Goal: Task Accomplishment & Management: Manage account settings

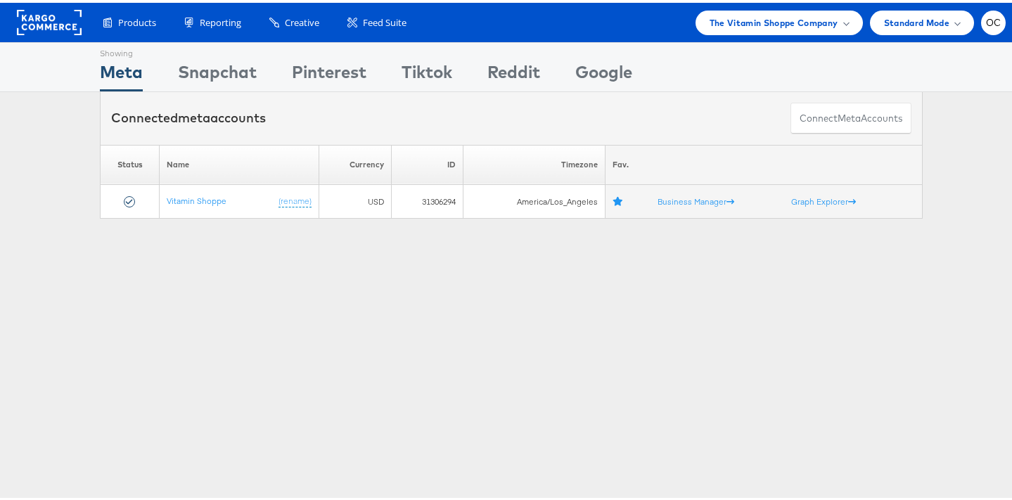
click at [738, 36] on div "Products Product Catalogs Enhance Your Product Catalog, Map Them to Publishers,…" at bounding box center [511, 19] width 1022 height 39
click at [742, 27] on div "The Vitamin Shoppe Company" at bounding box center [778, 20] width 167 height 25
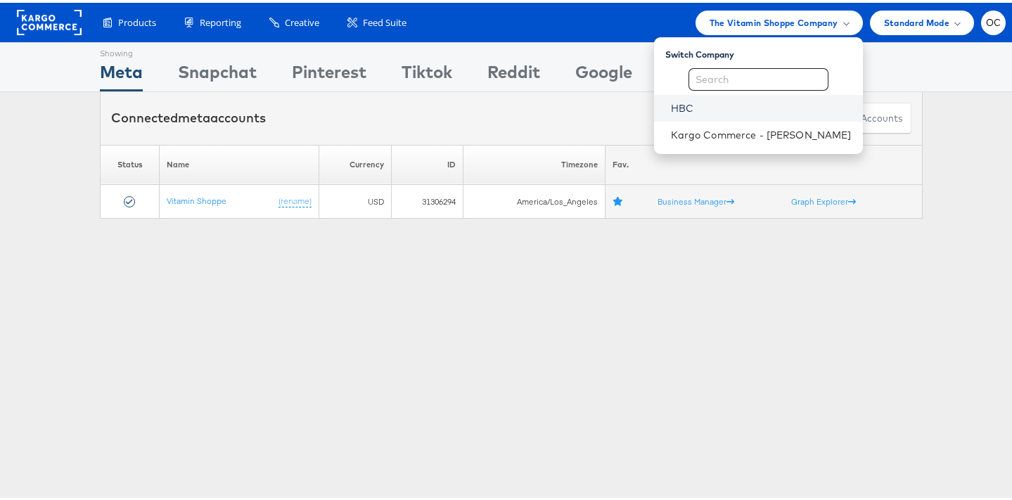
click at [698, 110] on link "HBC" at bounding box center [761, 105] width 181 height 14
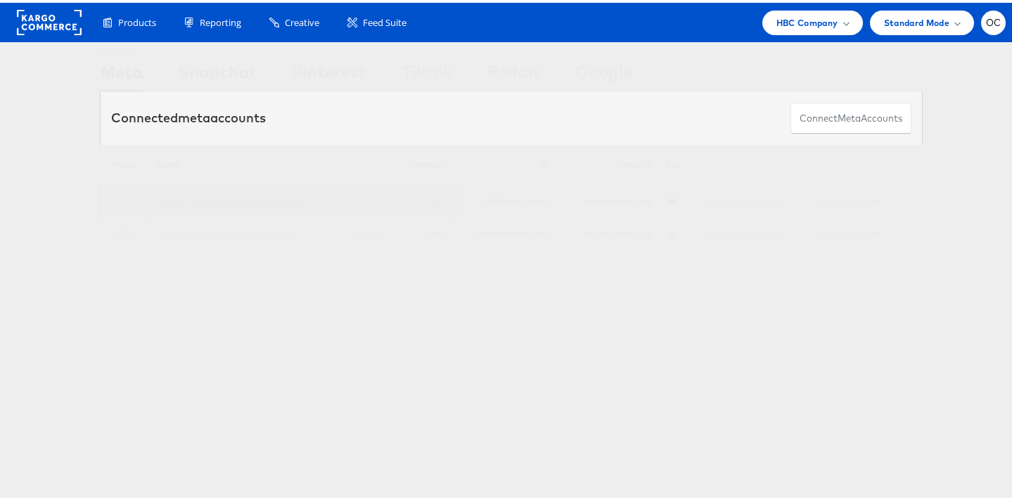
click at [267, 196] on link "OFF5th / StitcherAds (Managed Service)" at bounding box center [231, 198] width 148 height 11
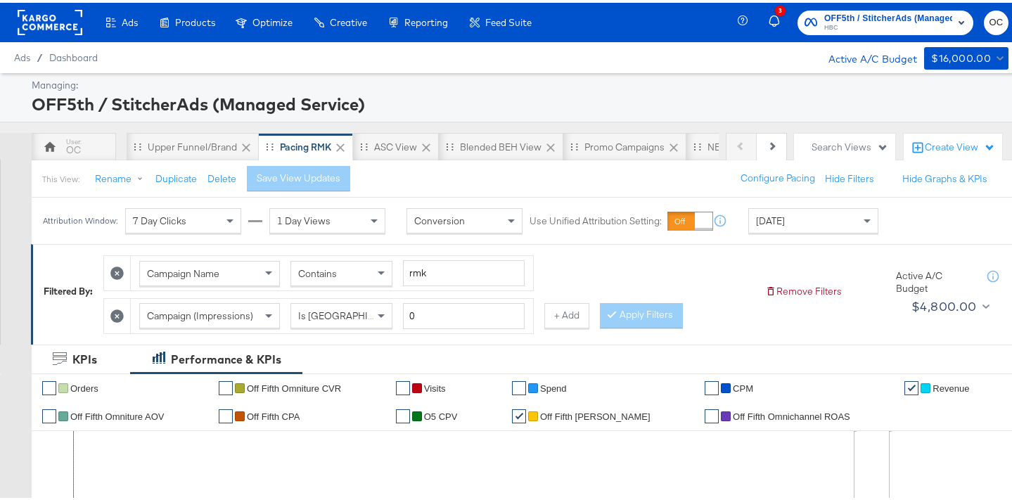
click at [201, 153] on div "Upper Funnel/Brand" at bounding box center [193, 144] width 132 height 28
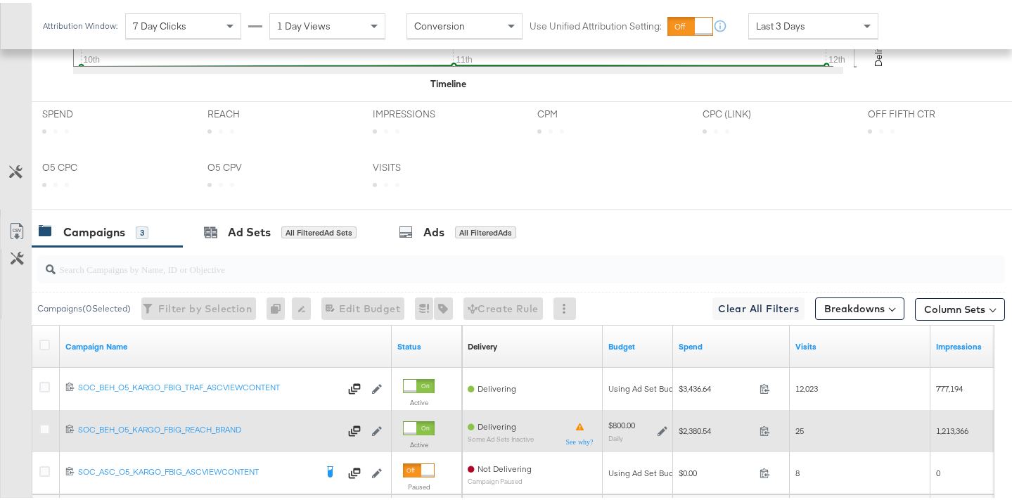
scroll to position [681, 0]
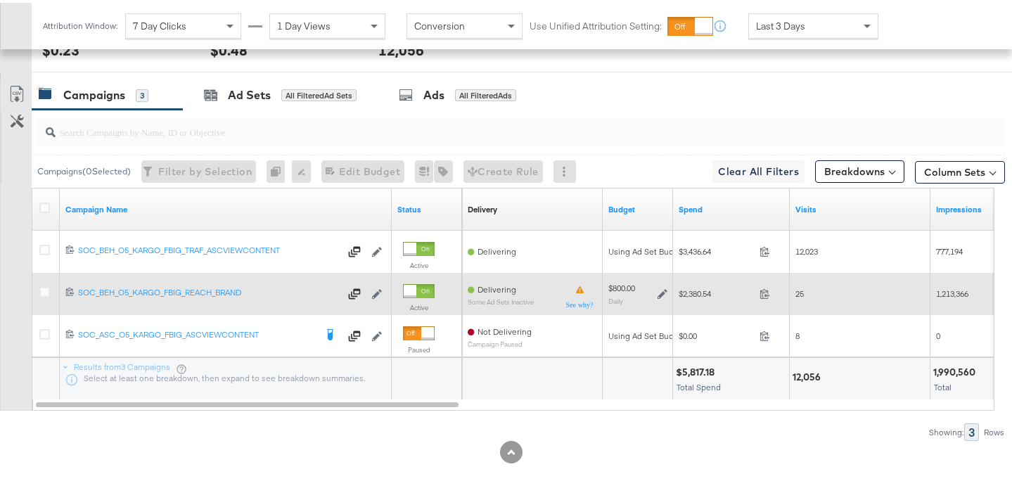
click at [666, 289] on icon at bounding box center [662, 291] width 10 height 10
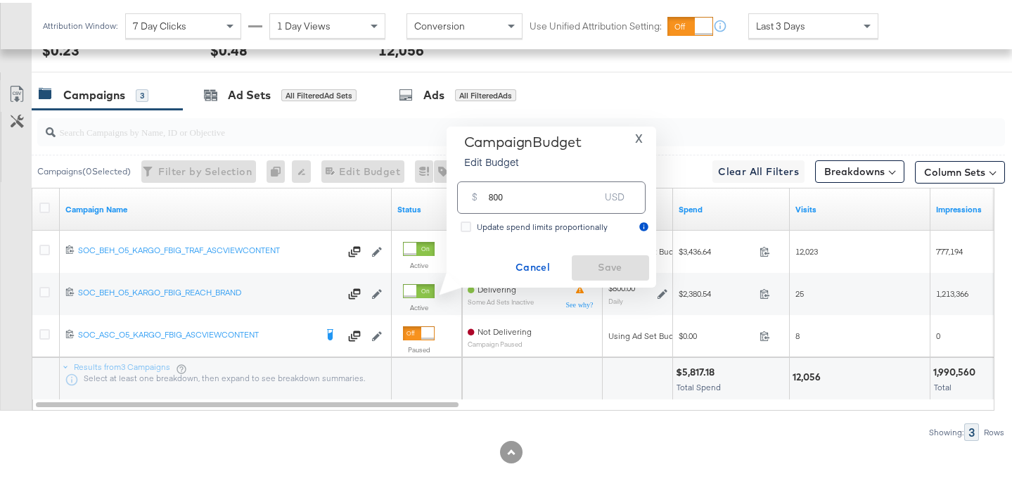
click at [494, 197] on input "800" at bounding box center [544, 189] width 111 height 30
type input "850"
click at [615, 254] on button "Save" at bounding box center [610, 264] width 77 height 25
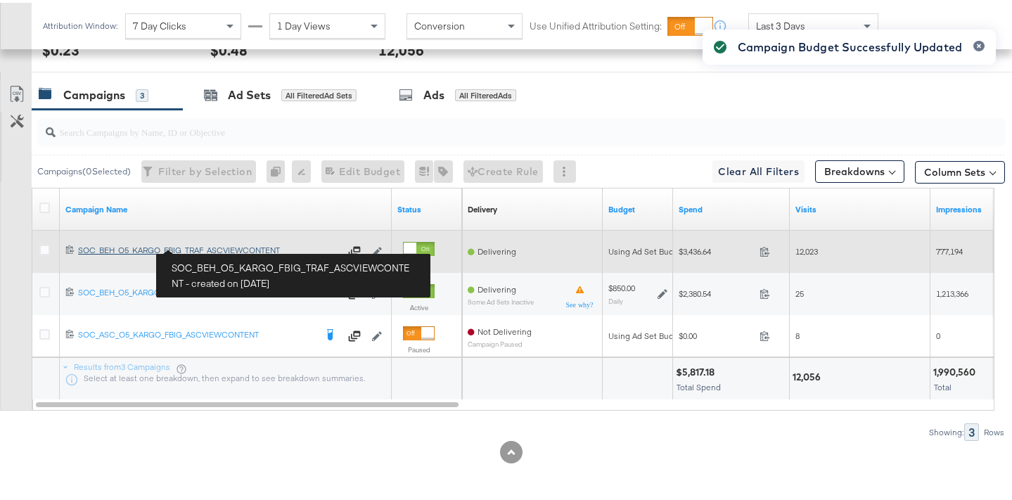
click at [223, 252] on link "SOC_BEH_O5_KARGO_FBIG_TRAF_ASCVIEWCONTENT SOC_BEH_O5_KARGO_FBIG_TRAF_ASCVIEWCON…" at bounding box center [209, 249] width 262 height 14
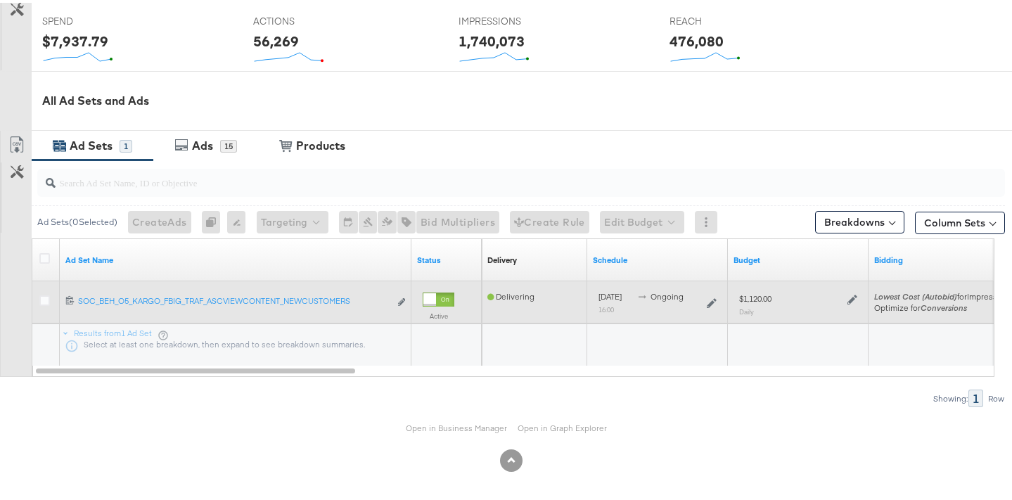
scroll to position [575, 0]
click at [848, 295] on icon at bounding box center [852, 296] width 10 height 10
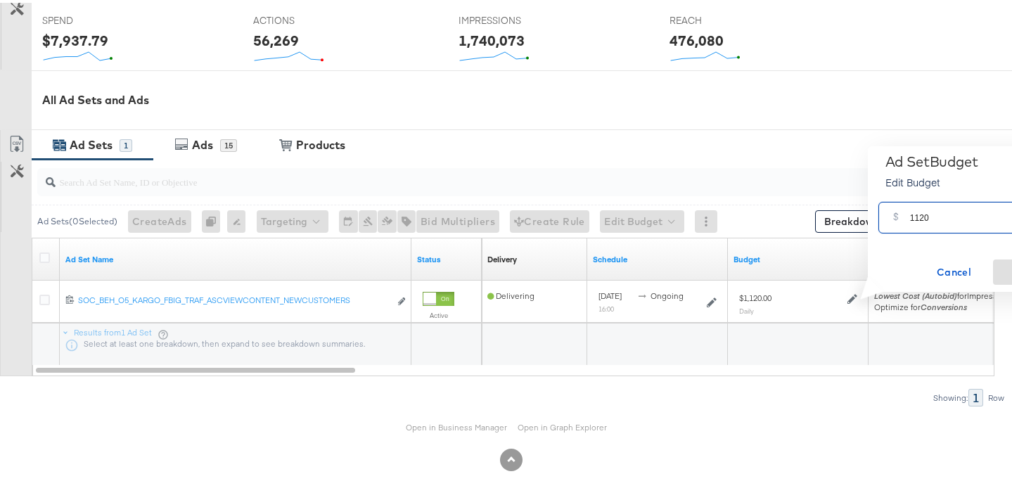
click at [921, 214] on input "1120" at bounding box center [965, 209] width 111 height 30
type input "1190"
click at [1000, 266] on span "Save" at bounding box center [1031, 270] width 66 height 18
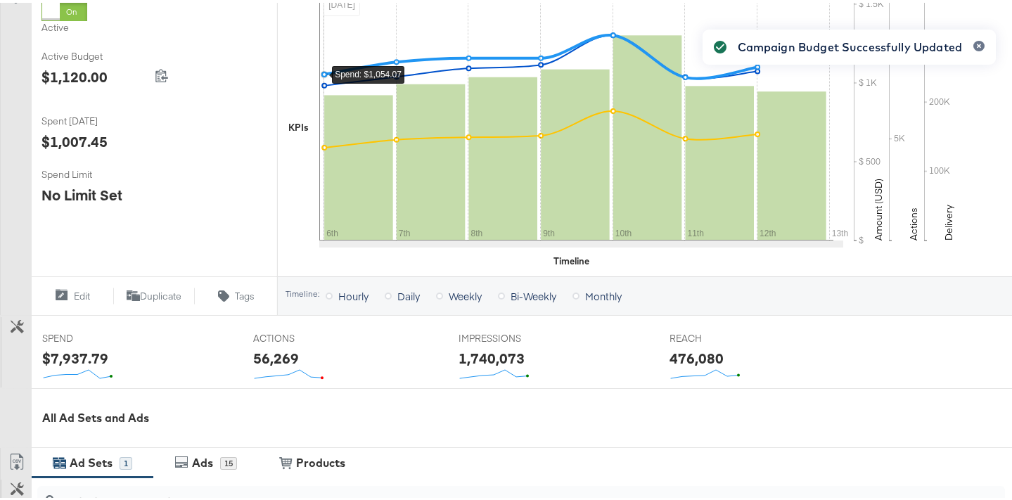
scroll to position [0, 0]
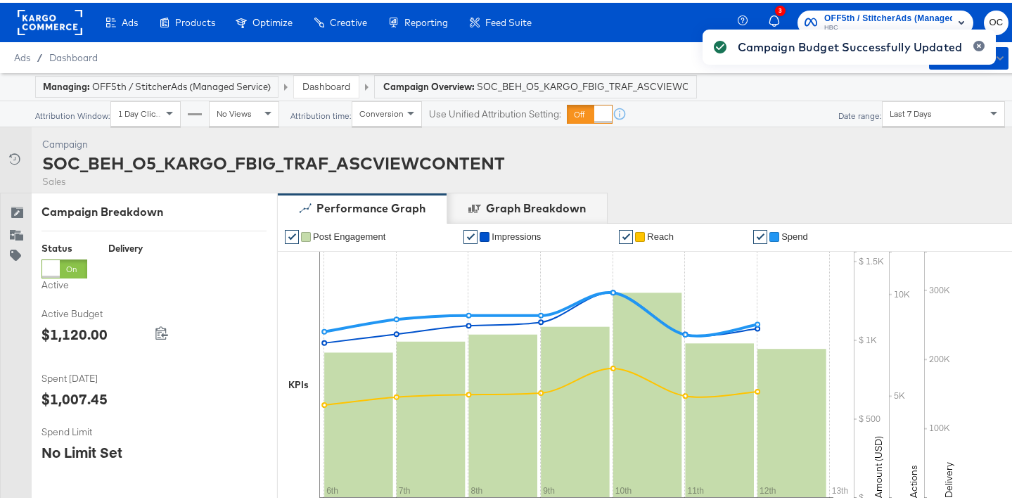
click at [317, 88] on link "Dashboard" at bounding box center [326, 83] width 48 height 13
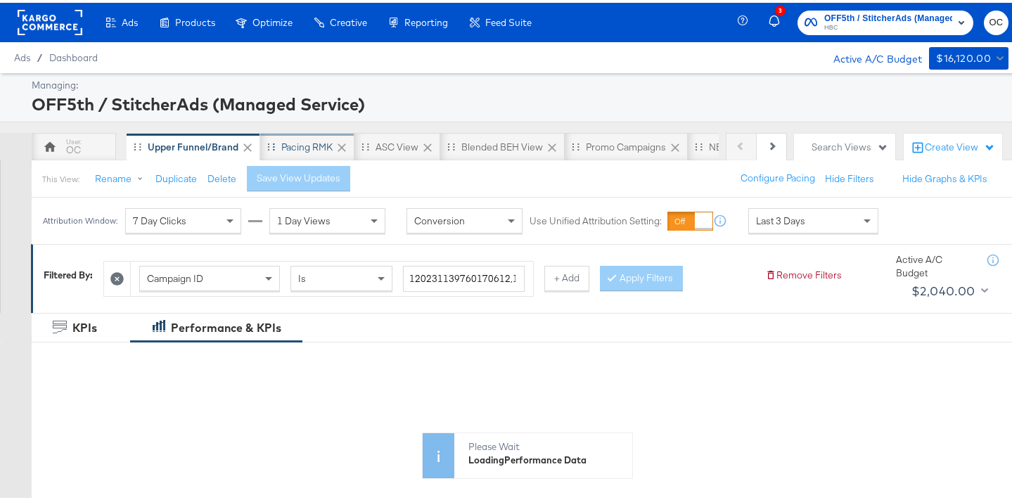
click at [312, 150] on div "Pacing RMK" at bounding box center [306, 144] width 51 height 13
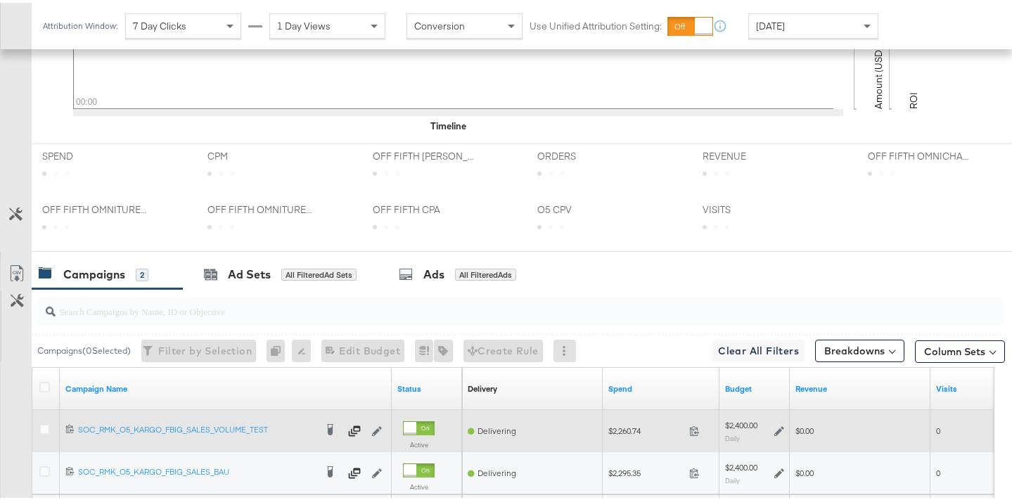
scroll to position [670, 0]
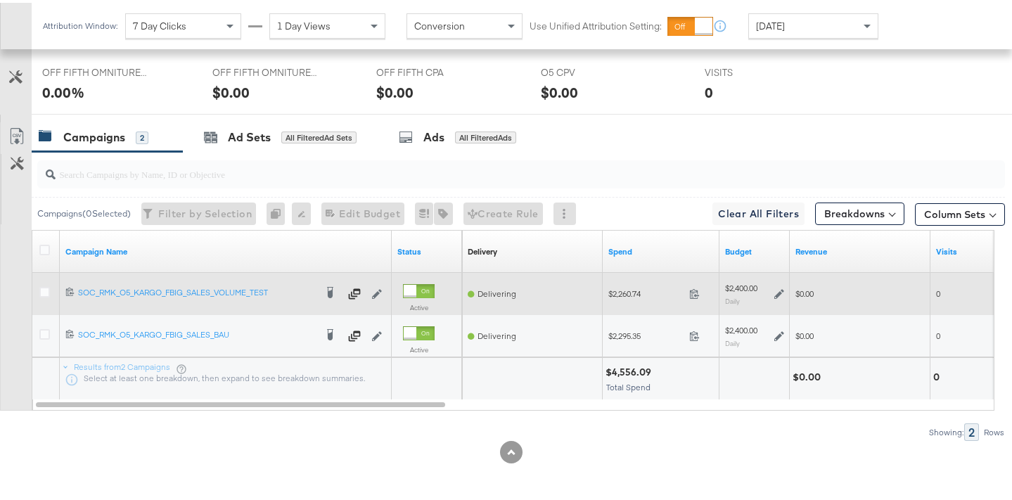
click at [781, 290] on icon at bounding box center [779, 291] width 10 height 10
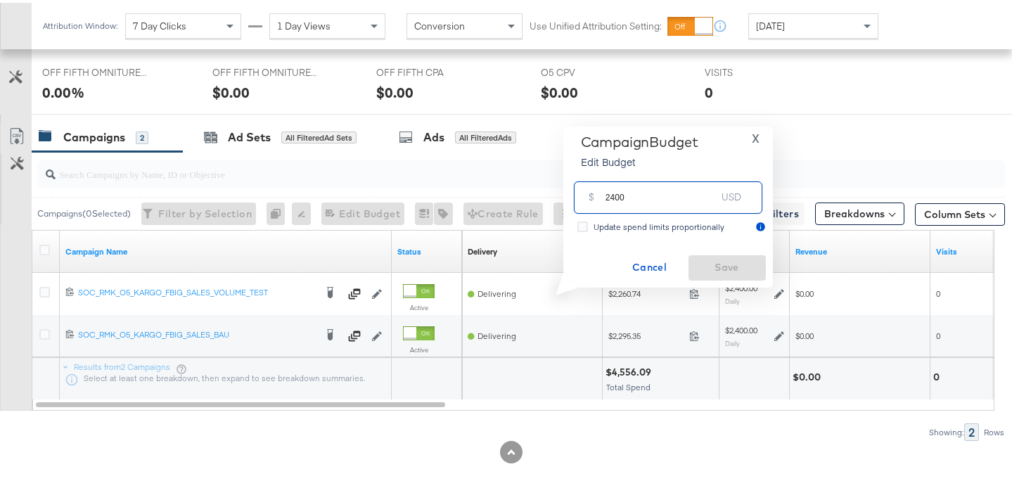
drag, startPoint x: 612, startPoint y: 195, endPoint x: 654, endPoint y: 195, distance: 42.2
click at [654, 195] on input "2400" at bounding box center [660, 189] width 111 height 30
type input "2550"
click at [717, 263] on span "Save" at bounding box center [727, 265] width 66 height 18
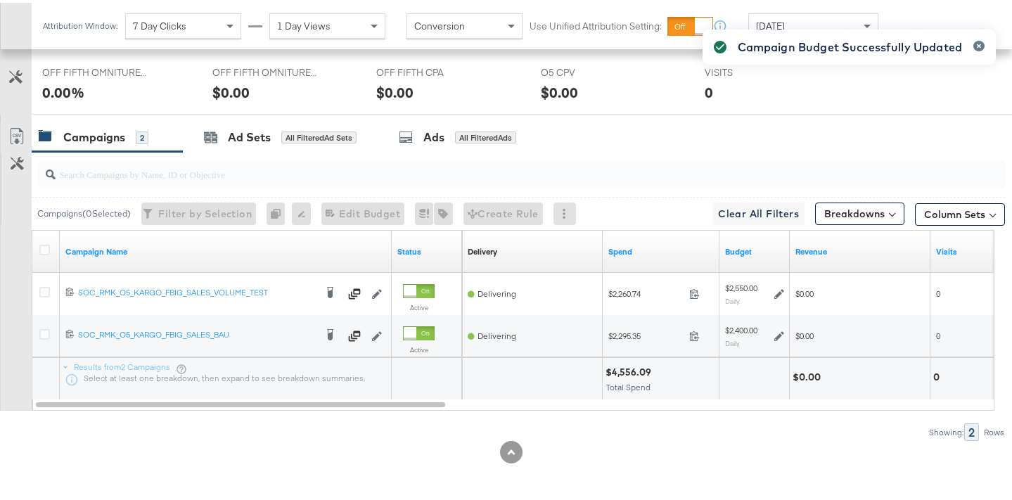
click at [776, 334] on div "Campaign Budget Successfully Updated" at bounding box center [848, 225] width 321 height 424
click at [778, 333] on div "Campaign Budget Successfully Updated" at bounding box center [848, 225] width 321 height 424
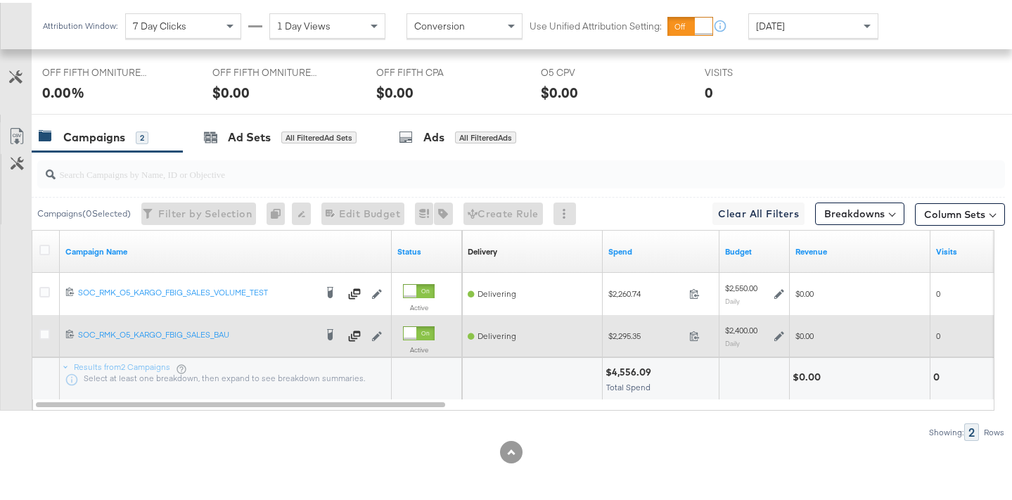
click at [777, 334] on icon at bounding box center [779, 333] width 10 height 10
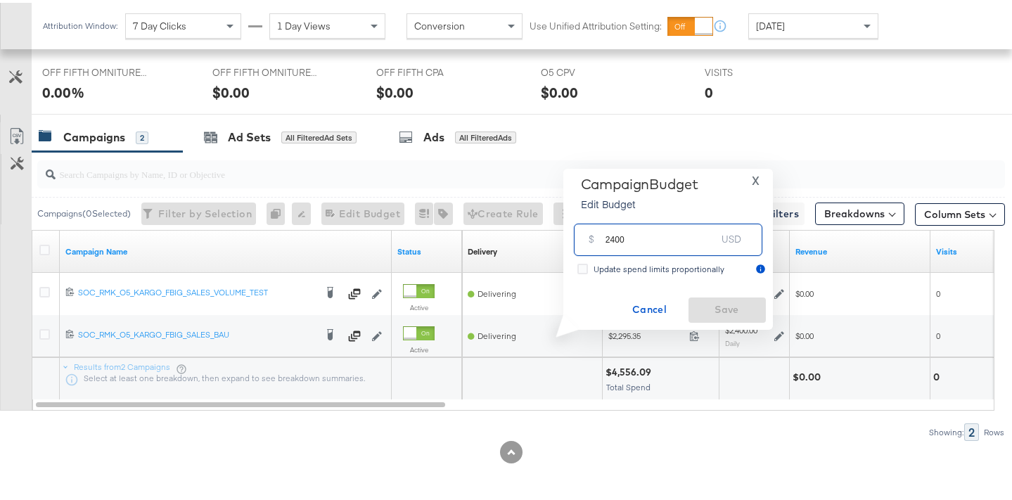
drag, startPoint x: 610, startPoint y: 239, endPoint x: 657, endPoint y: 241, distance: 46.5
click at [657, 241] on input "2400" at bounding box center [660, 231] width 111 height 30
type input "2550"
click at [745, 307] on span "Save" at bounding box center [727, 307] width 66 height 18
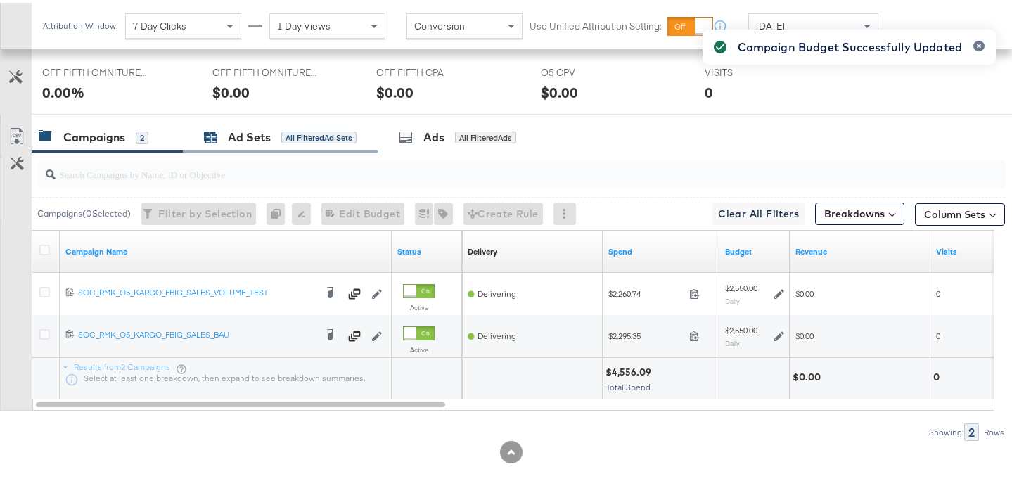
click at [269, 141] on div "Ad Sets" at bounding box center [249, 135] width 43 height 16
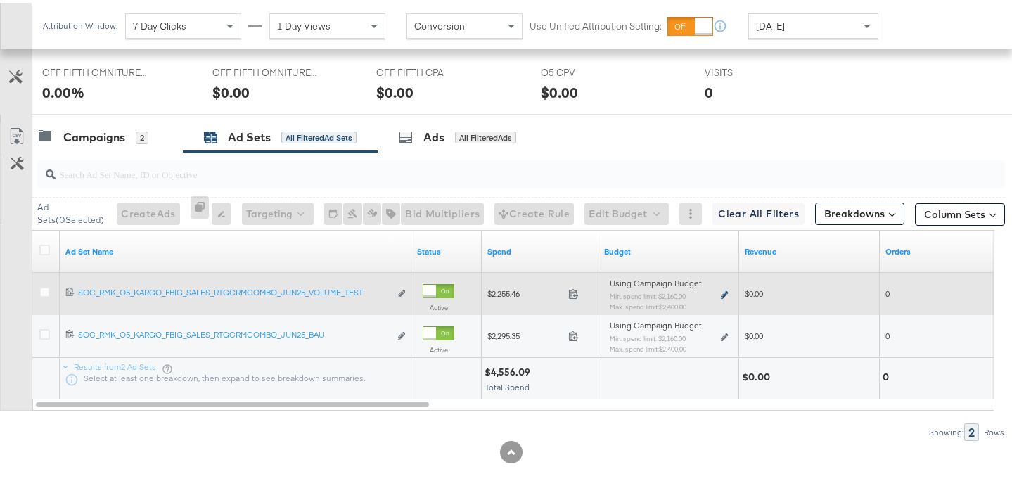
click at [724, 294] on icon at bounding box center [724, 292] width 7 height 8
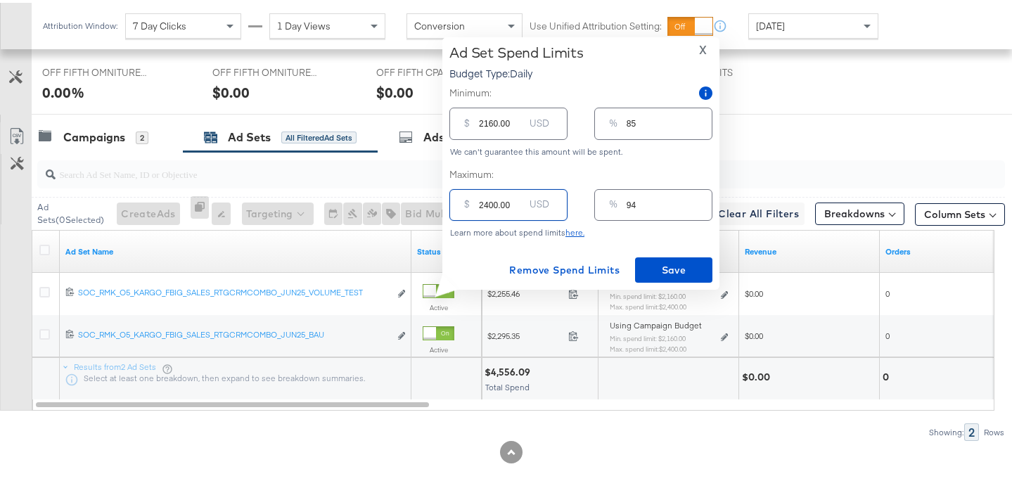
click at [494, 202] on input "2400.00" at bounding box center [501, 196] width 45 height 30
type input "240.00"
type input "9"
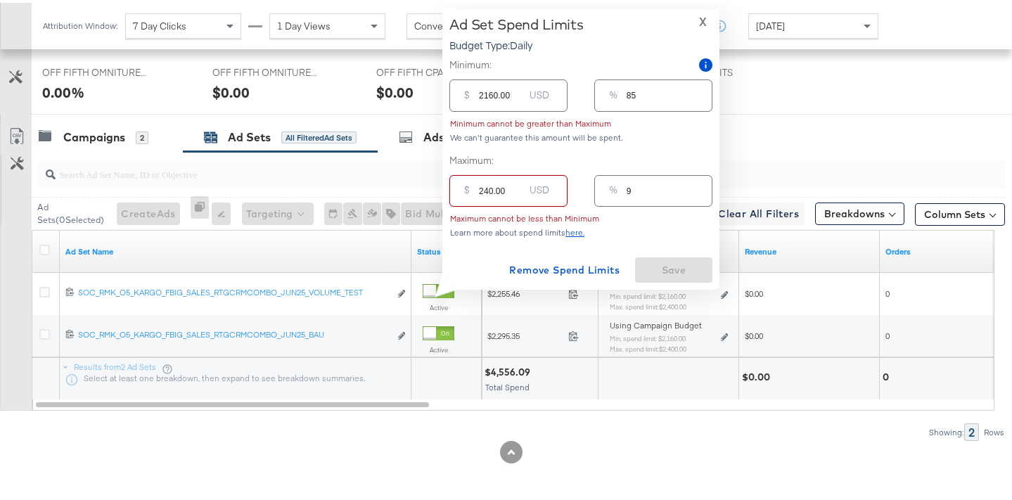
type input "20.00"
type input "1"
type input "250.00"
type input "10"
type input "2550.00"
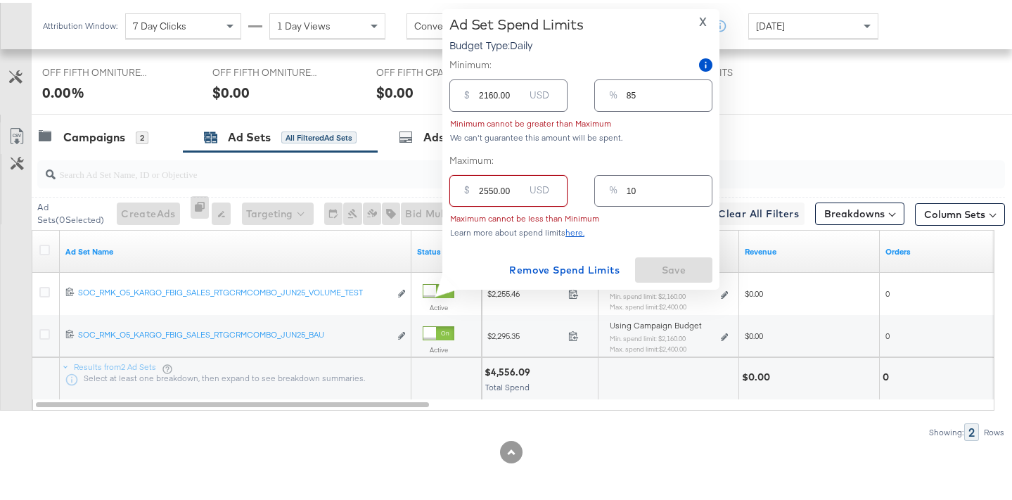
type input "100"
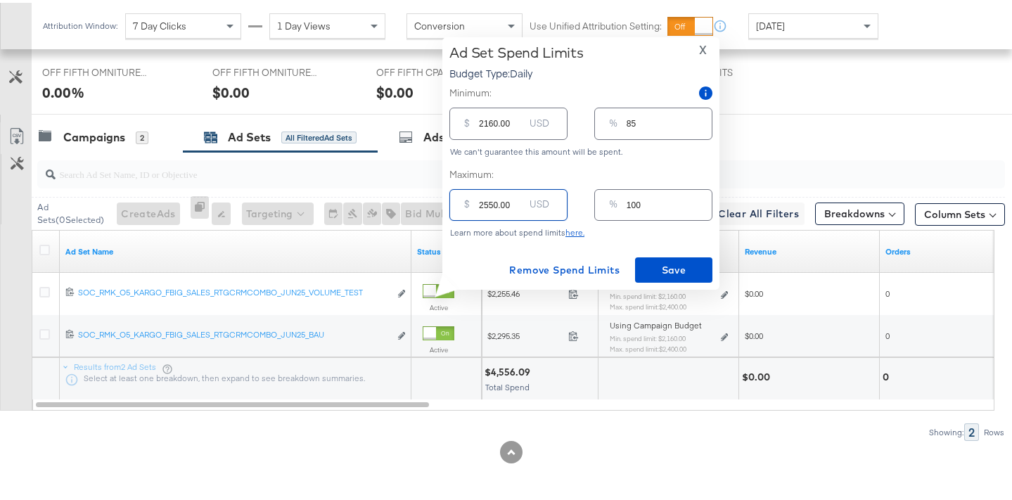
type input "2550.00"
click at [488, 117] on input "2160.00" at bounding box center [501, 115] width 45 height 30
type input "216.00"
type input "8"
type input "21.00"
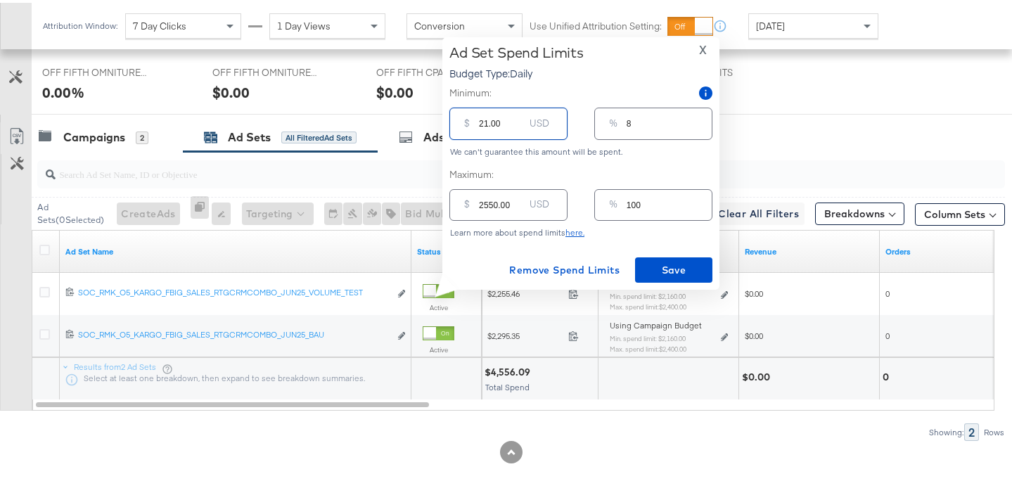
type input "1"
type input "2.00"
type input "0"
type input "22.00"
type input "1"
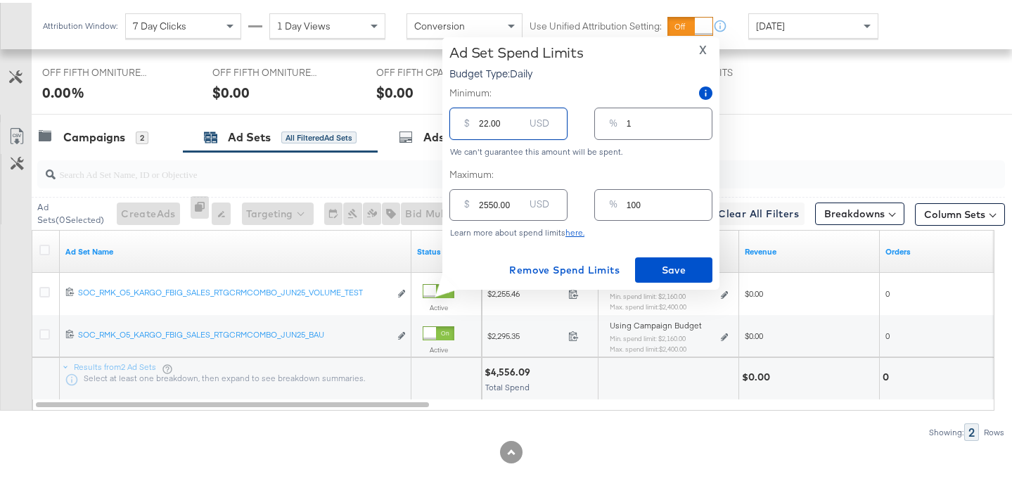
type input "229.00"
type input "9"
type input "22.00"
type input "1"
type input "220.00"
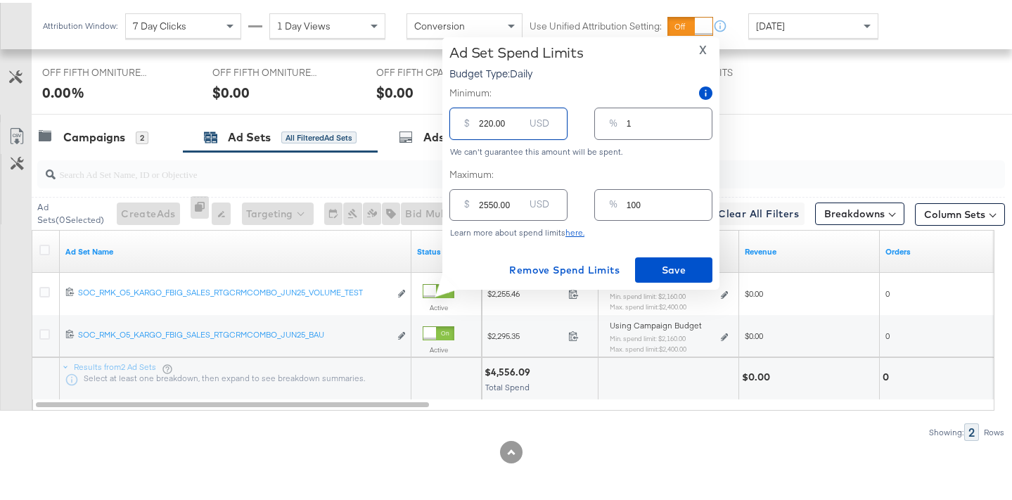
type input "9"
type input "2200.00"
type input "86"
type input "220.00"
type input "9"
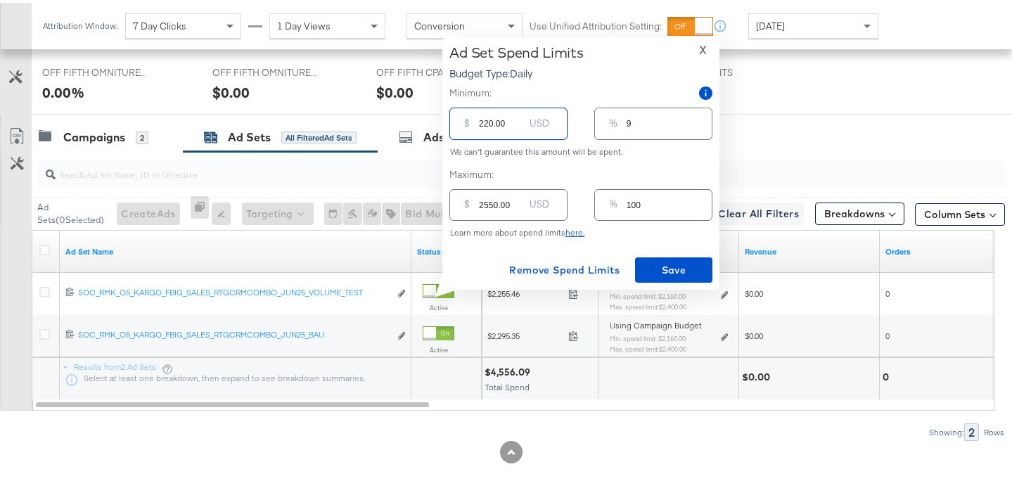
type input "22.00"
type input "1"
type input "225.00"
type input "9"
type input "2250.00"
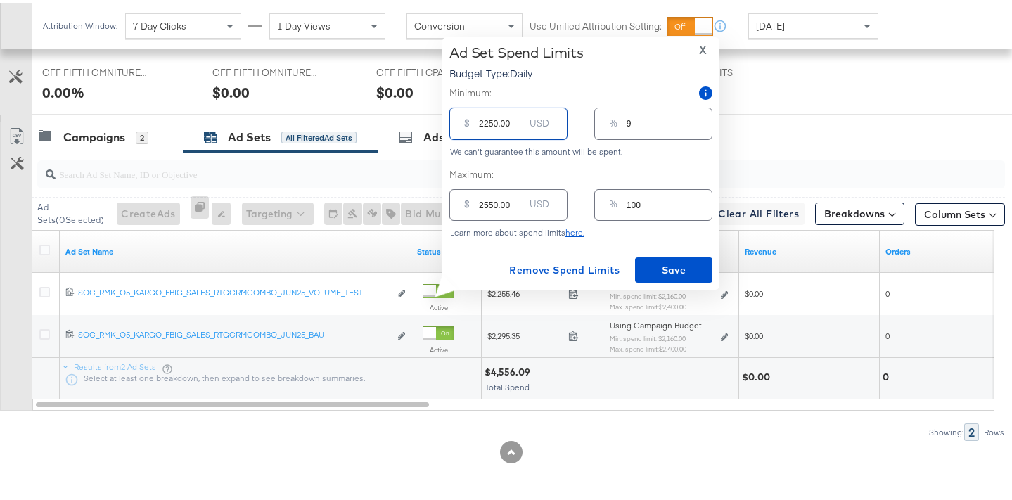
type input "88"
type input "225.00"
type input "9"
type input "22.00"
type input "1"
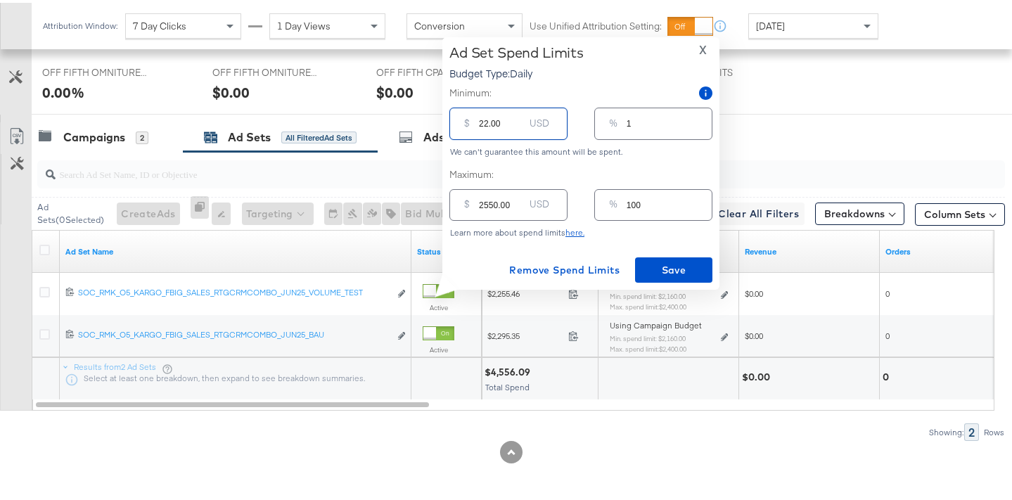
type input "227.00"
type input "9"
type input "2270.00"
type input "89"
type input "227.00"
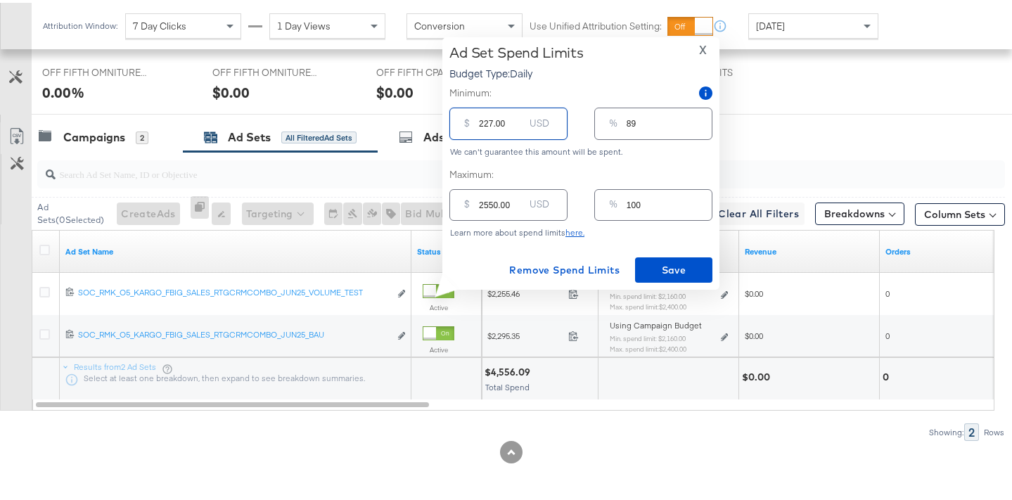
type input "9"
type input "22.00"
type input "1"
type input "228.00"
type input "9"
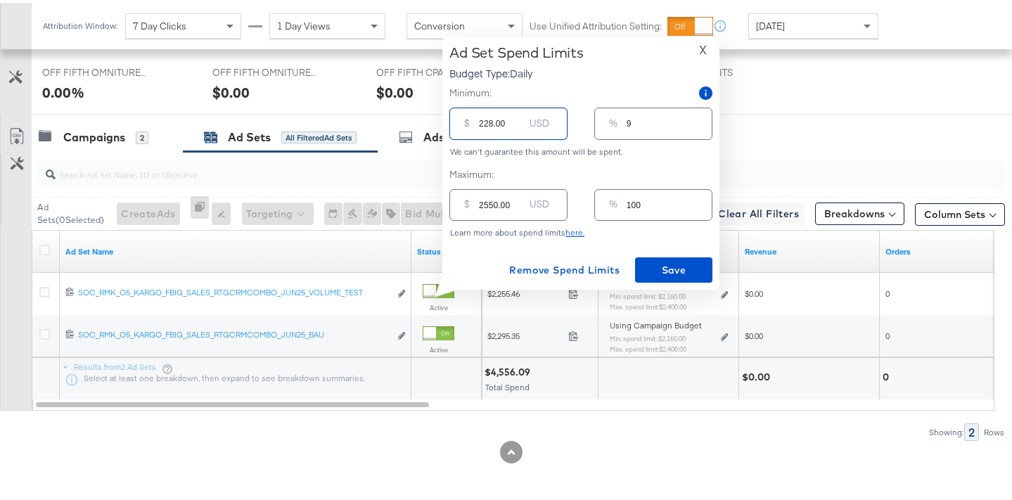
type input "2280.00"
type input "89"
type input "228.00"
type input "9"
type input "22.00"
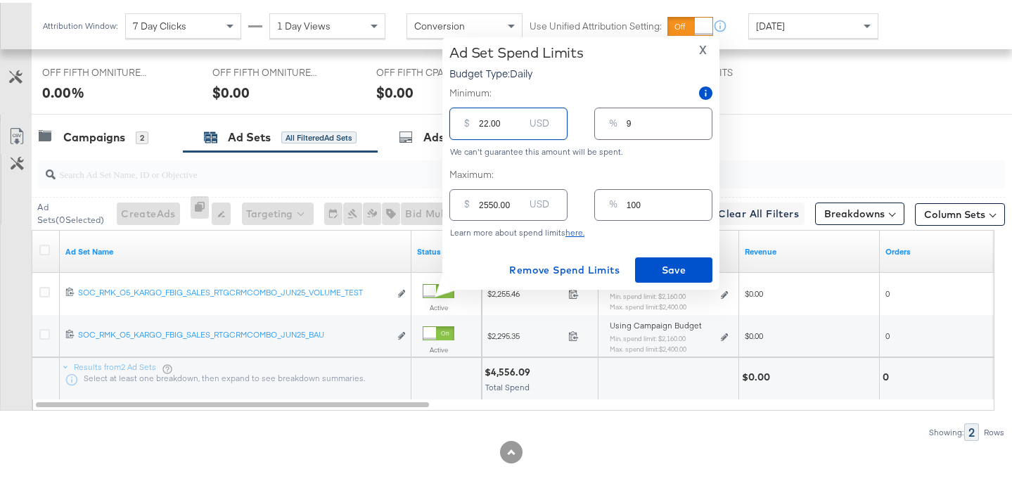
type input "1"
type input "229.00"
type input "9"
type input "2290.00"
type input "90"
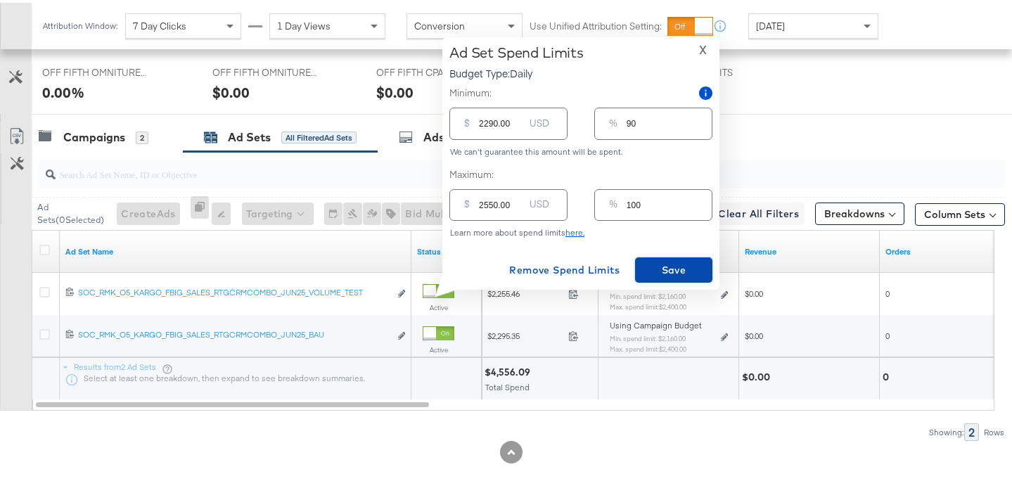
click at [660, 270] on span "Save" at bounding box center [674, 268] width 66 height 18
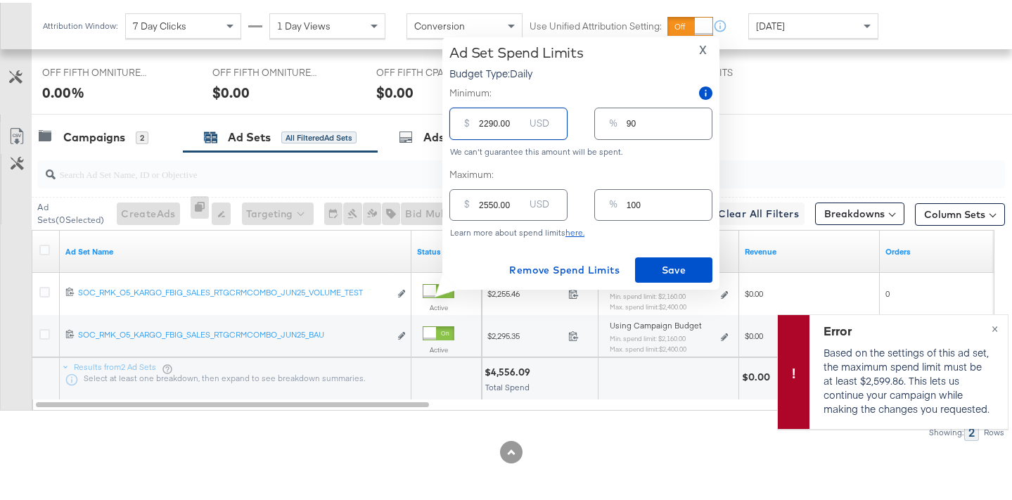
click at [496, 123] on input "2290.00" at bounding box center [501, 115] width 45 height 30
type input "229.00"
type input "9"
type input "22.00"
type input "1"
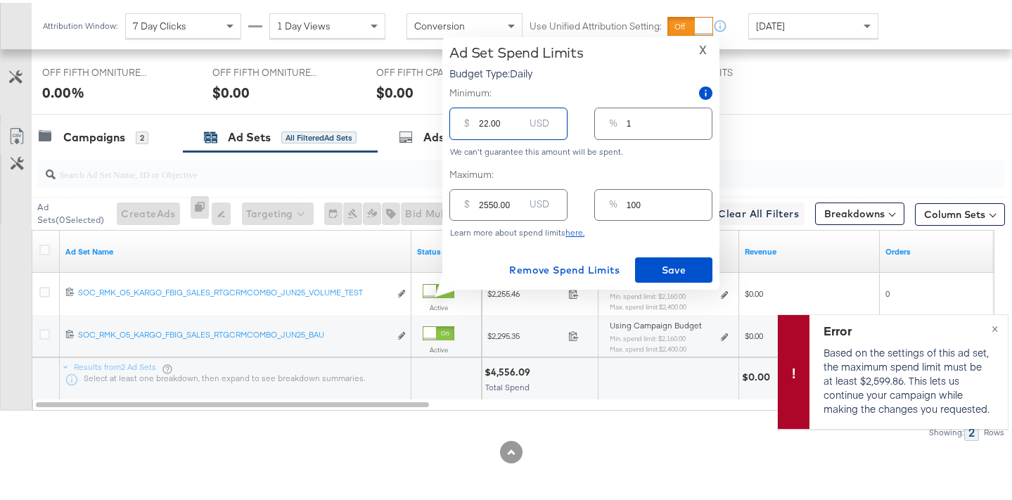
type input "228.00"
type input "9"
type input "2280.00"
type input "89"
type input "2280.00"
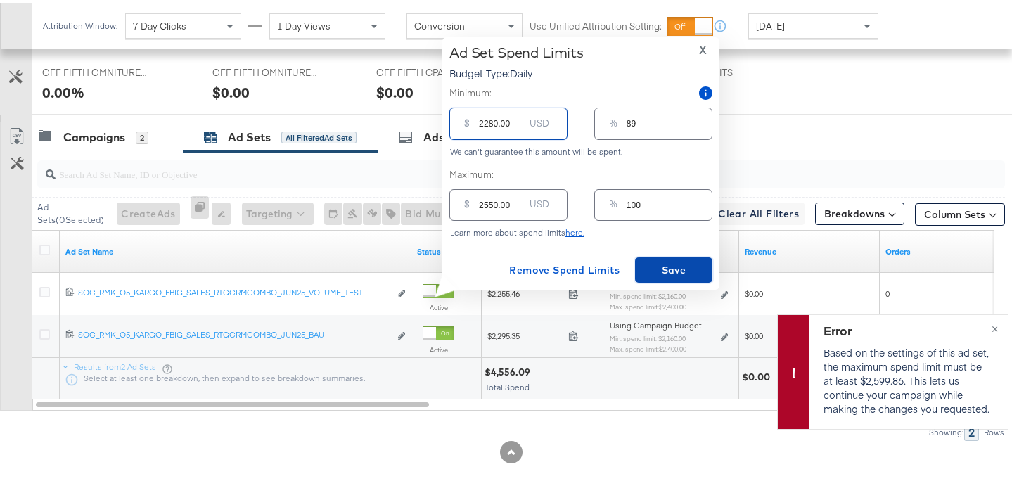
click at [671, 262] on span "Save" at bounding box center [674, 268] width 66 height 18
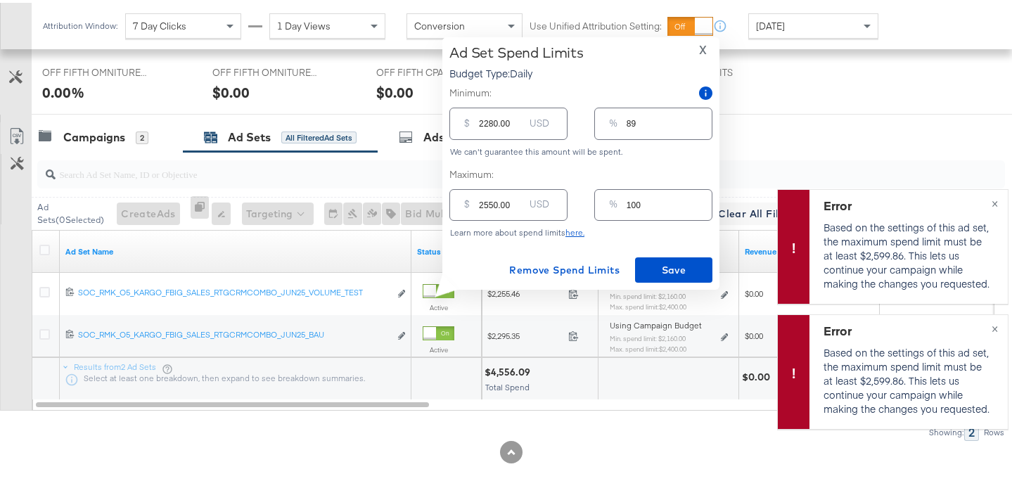
click at [705, 48] on span "X" at bounding box center [703, 47] width 8 height 20
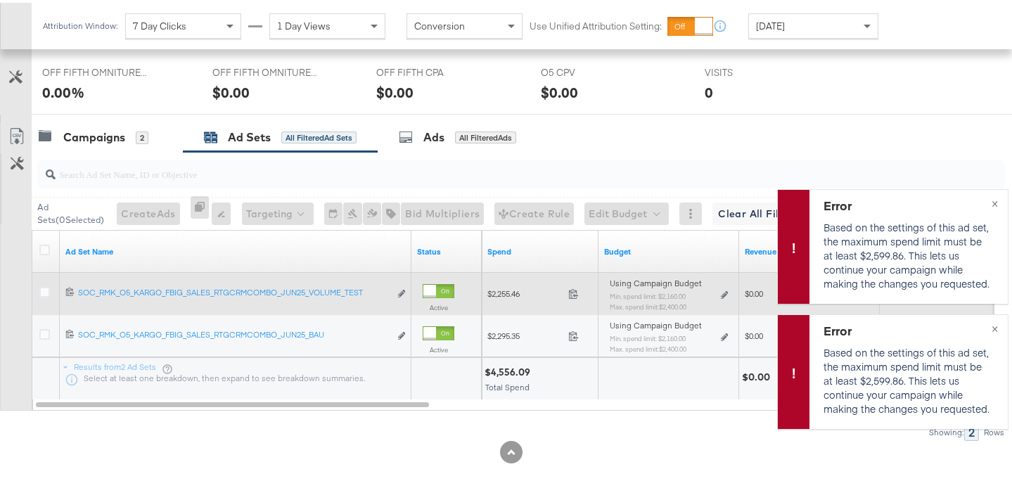
click at [729, 290] on div "Using Campaign Budget Min. spend limit: $2,160.00 Max. spend limit : $2,400.00 …" at bounding box center [668, 298] width 129 height 44
click at [725, 293] on icon at bounding box center [724, 292] width 7 height 8
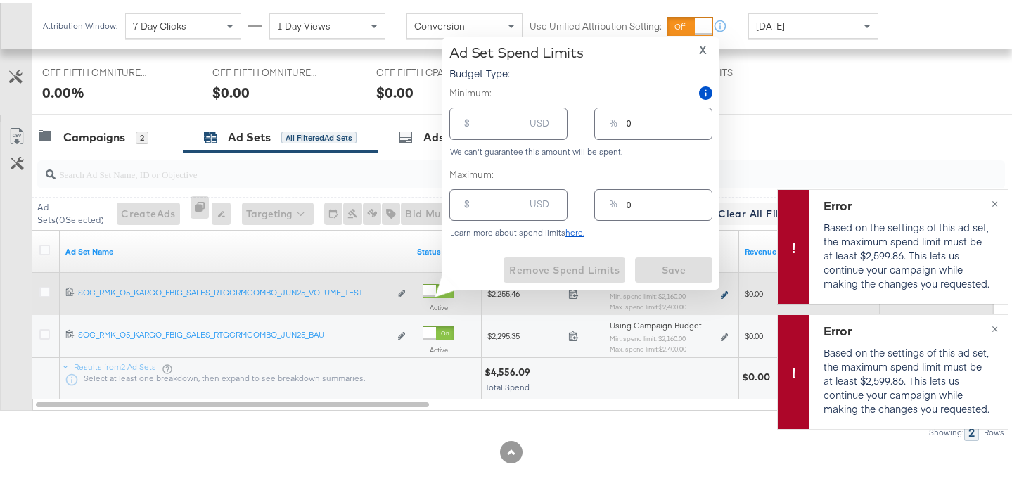
type input "2160.00"
type input "85"
type input "2400.00"
type input "94"
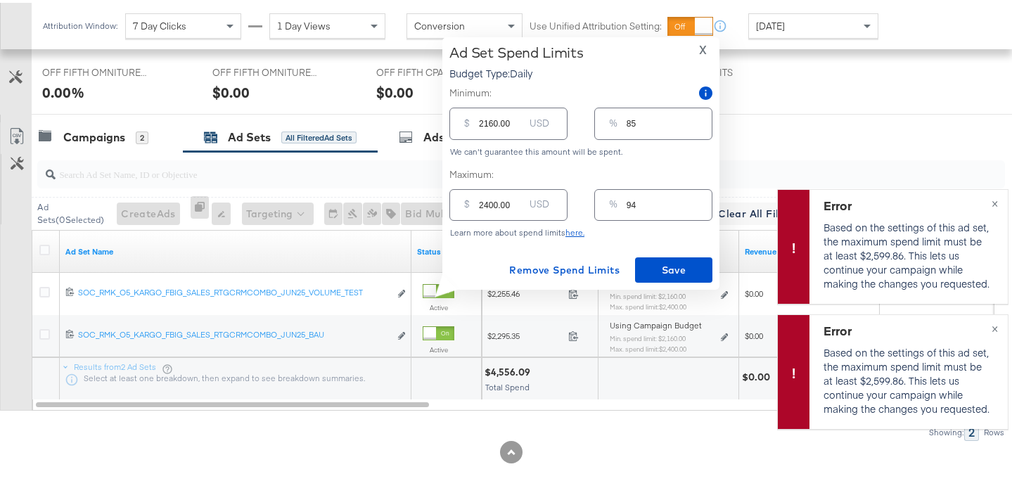
click at [489, 203] on input "2400.00" at bounding box center [501, 196] width 45 height 30
type input "200.00"
type input "8"
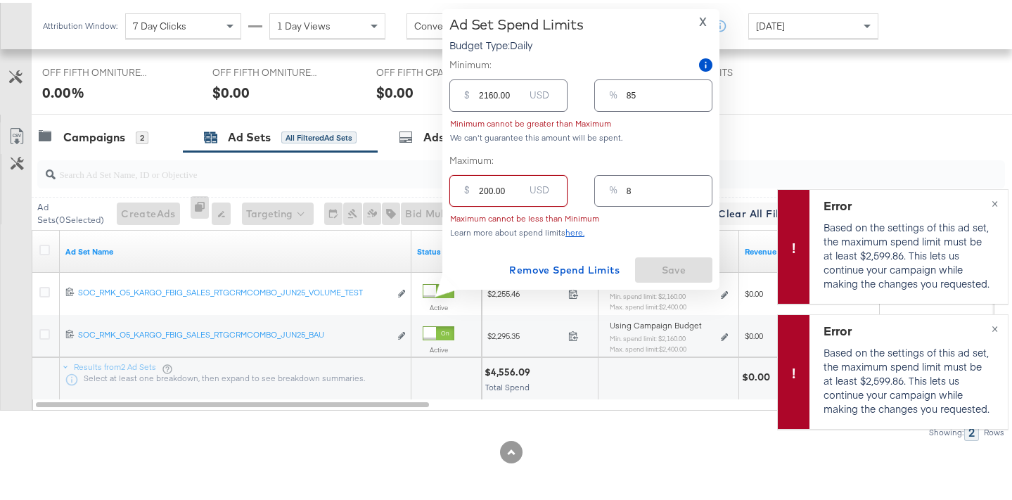
type input "2500.00"
type input "98"
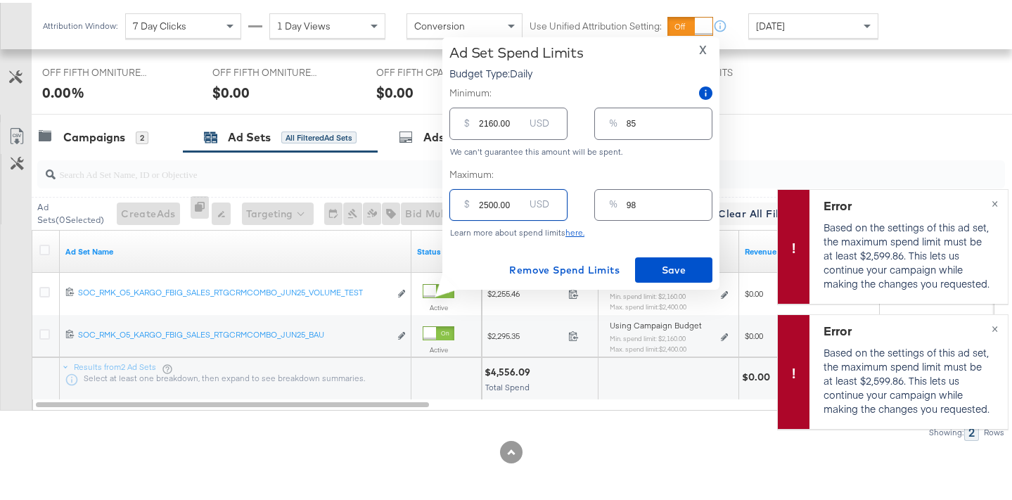
type input "250.00"
type input "10"
type input "2550.00"
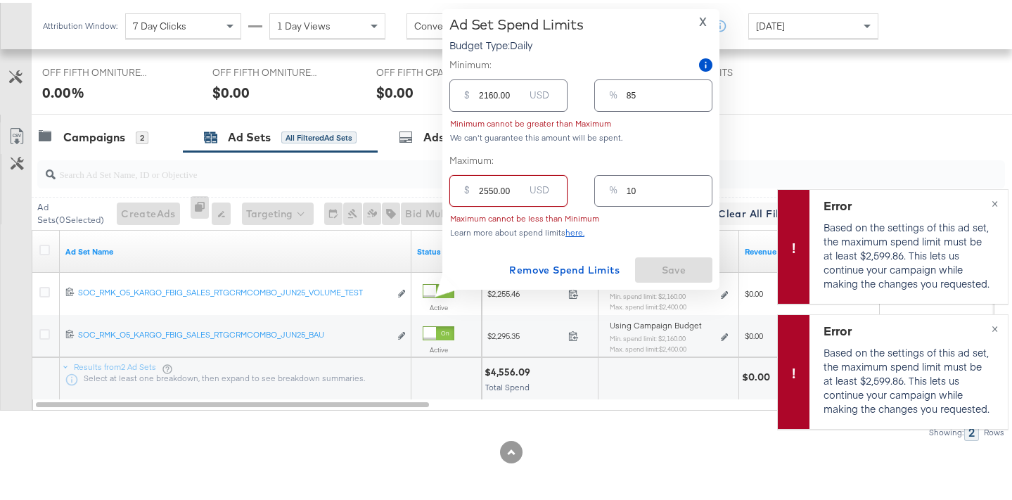
type input "100"
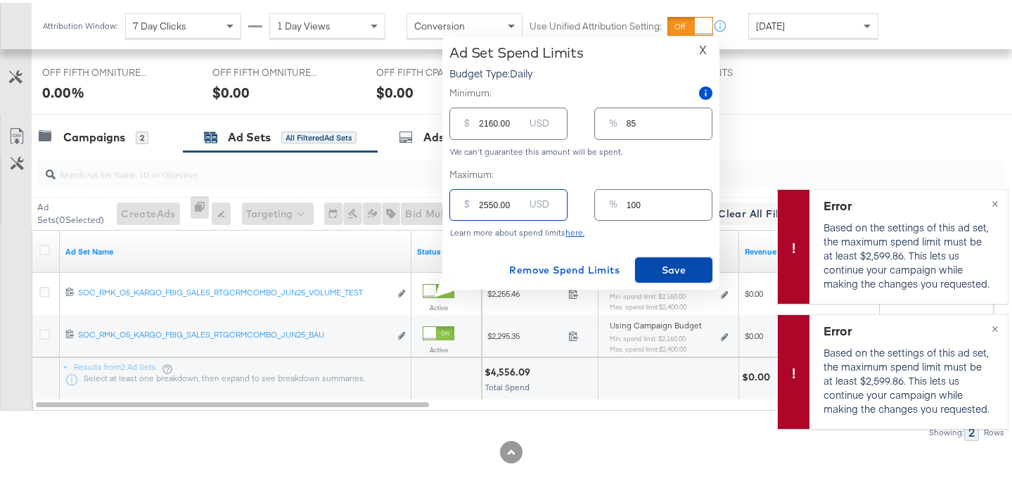
click at [676, 262] on span "Save" at bounding box center [674, 268] width 66 height 18
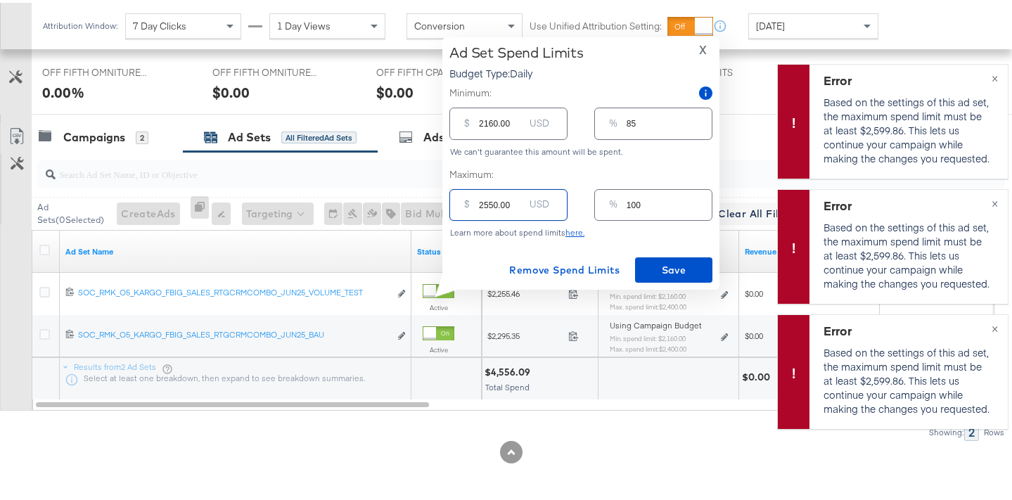
click at [494, 204] on input "2550.00" at bounding box center [501, 196] width 45 height 30
type input "255.00"
type input "10"
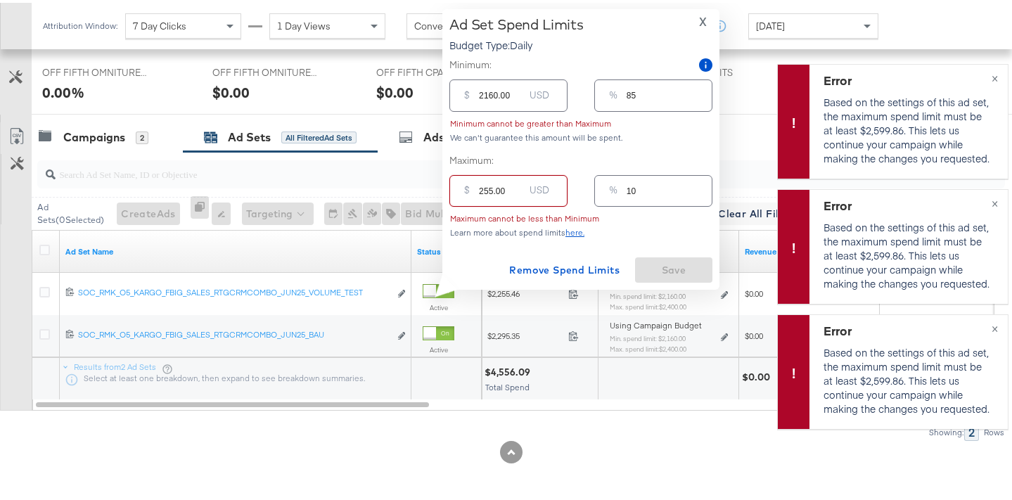
type input "25.00"
type input "1"
type input "256.00"
type input "10"
type input "2560.00"
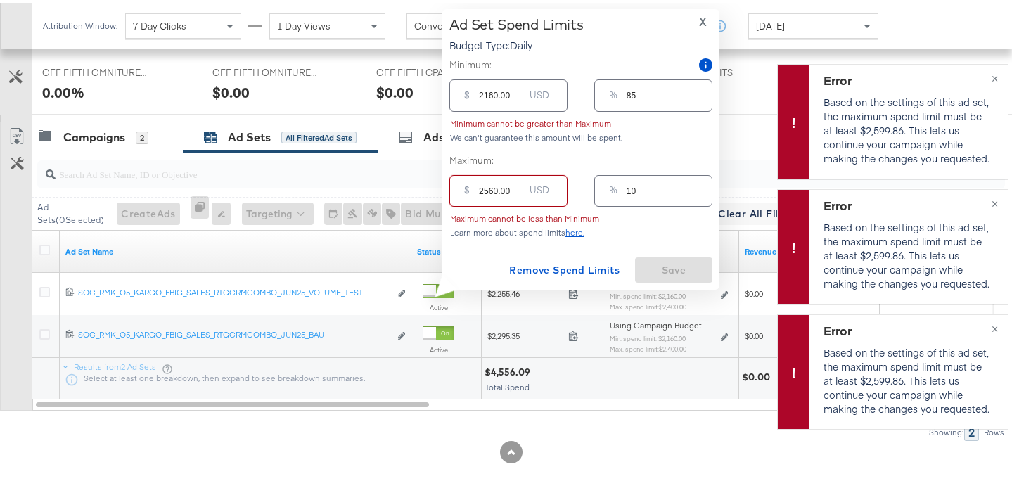
type input "100"
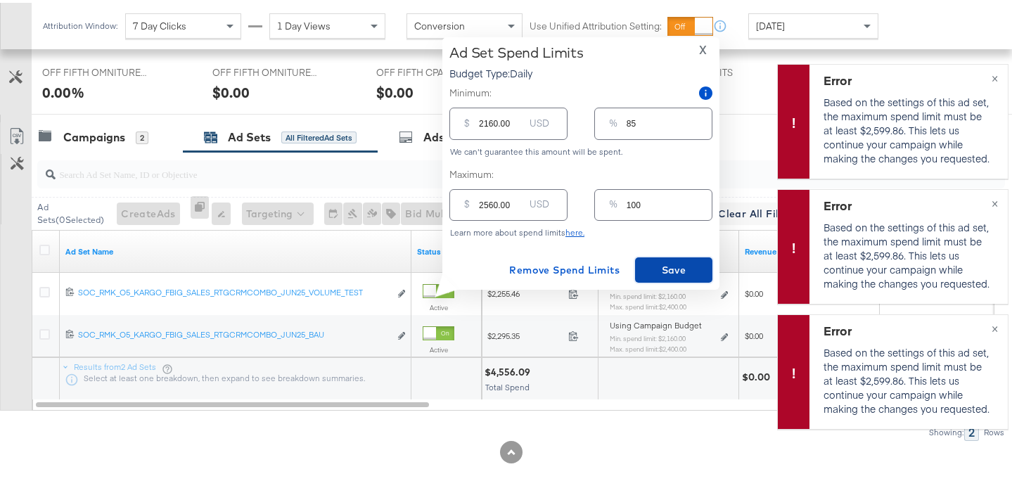
click at [689, 271] on span "Save" at bounding box center [674, 268] width 66 height 18
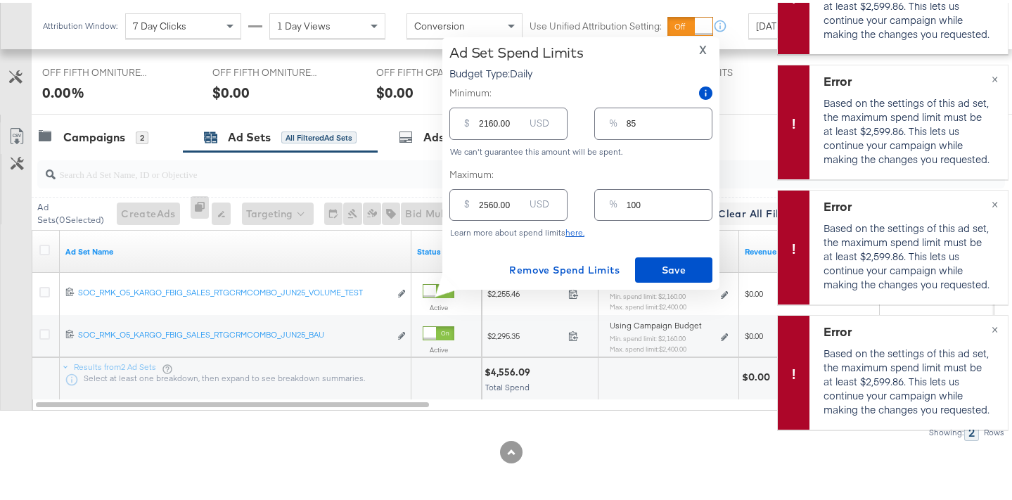
scroll to position [653, 0]
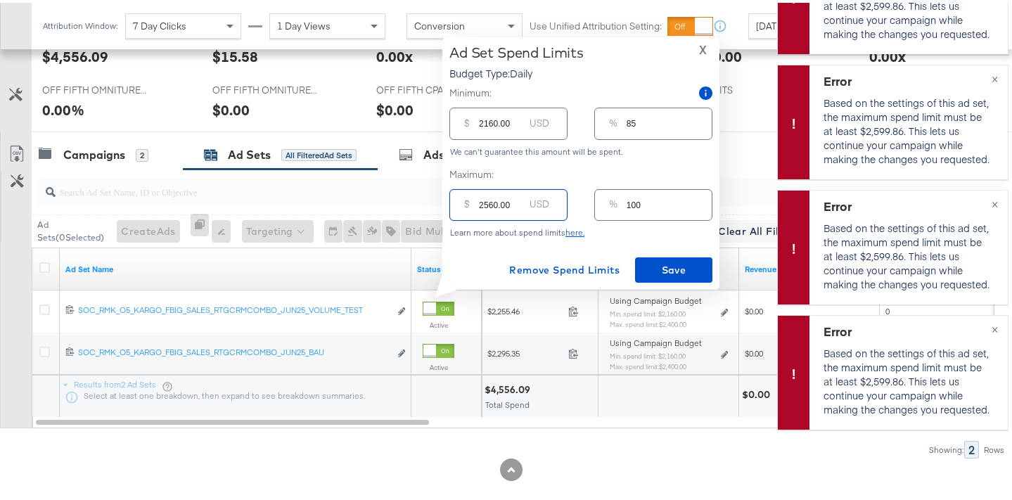
drag, startPoint x: 484, startPoint y: 204, endPoint x: 498, endPoint y: 205, distance: 14.1
click at [498, 205] on input "2560.00" at bounding box center [501, 196] width 45 height 30
type input "26.00"
type input "1"
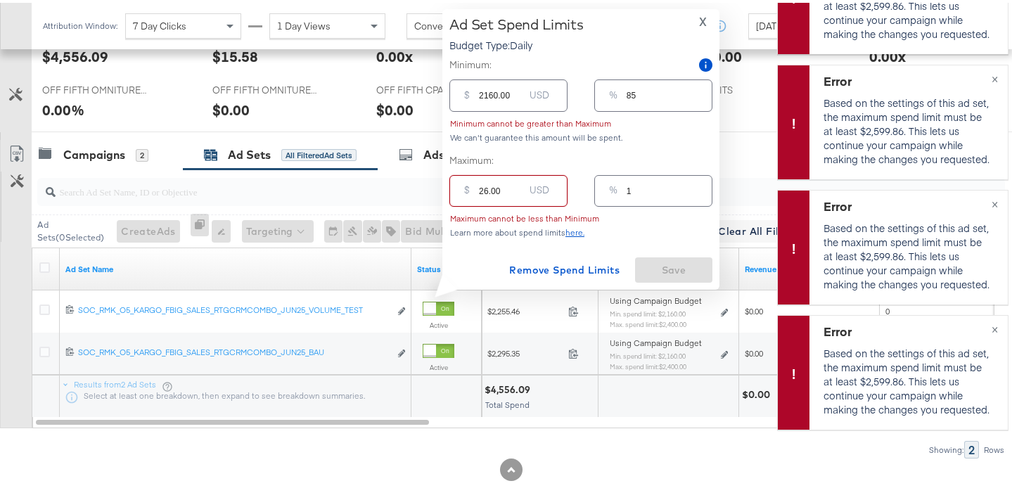
type input "260.00"
type input "10"
type input "2600.00"
type input "102"
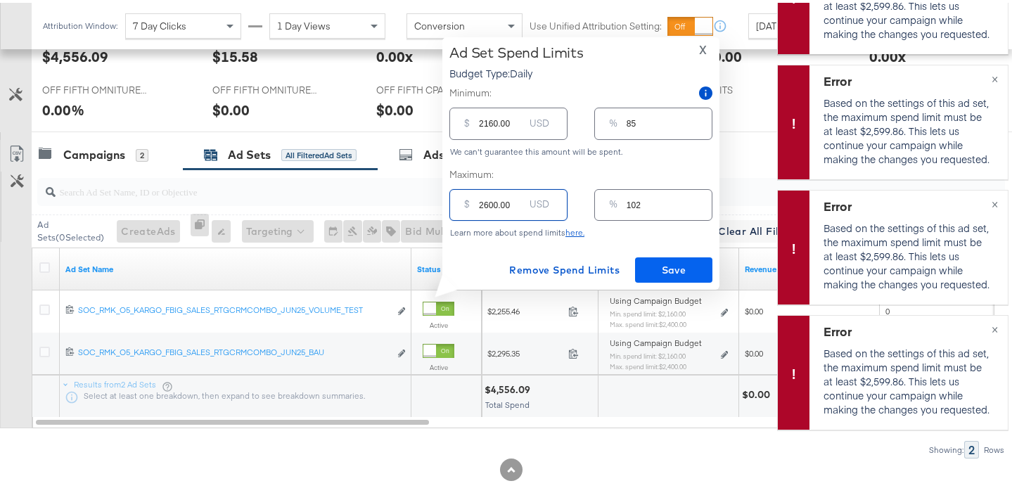
type input "2600.00"
click at [678, 273] on span "Save" at bounding box center [674, 268] width 66 height 18
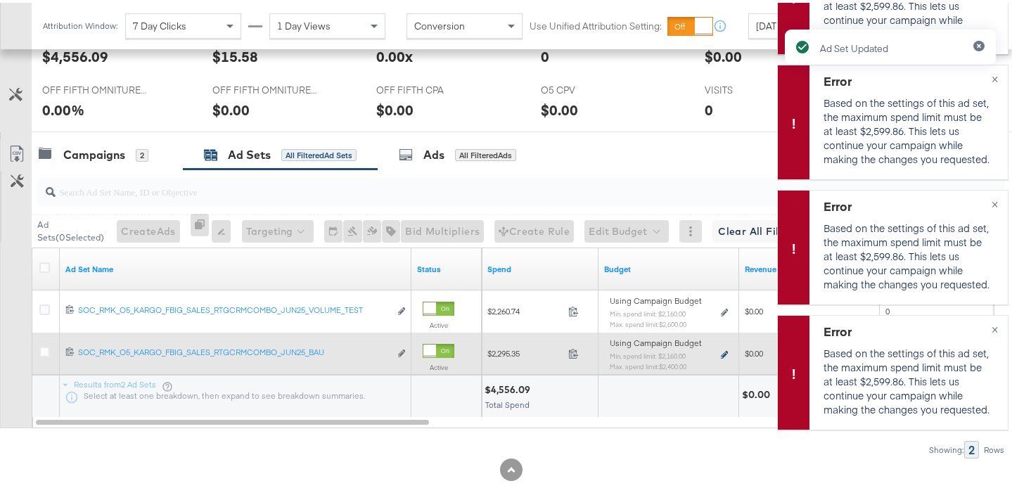
click at [721, 353] on icon at bounding box center [724, 352] width 7 height 8
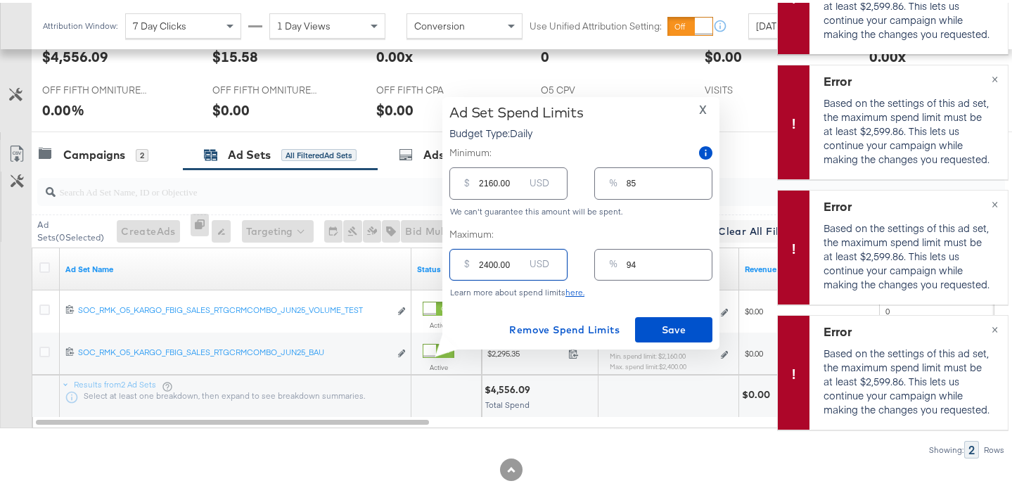
drag, startPoint x: 484, startPoint y: 262, endPoint x: 498, endPoint y: 265, distance: 13.8
click at [498, 265] on input "2400.00" at bounding box center [501, 256] width 45 height 30
type input "26.00"
type input "1"
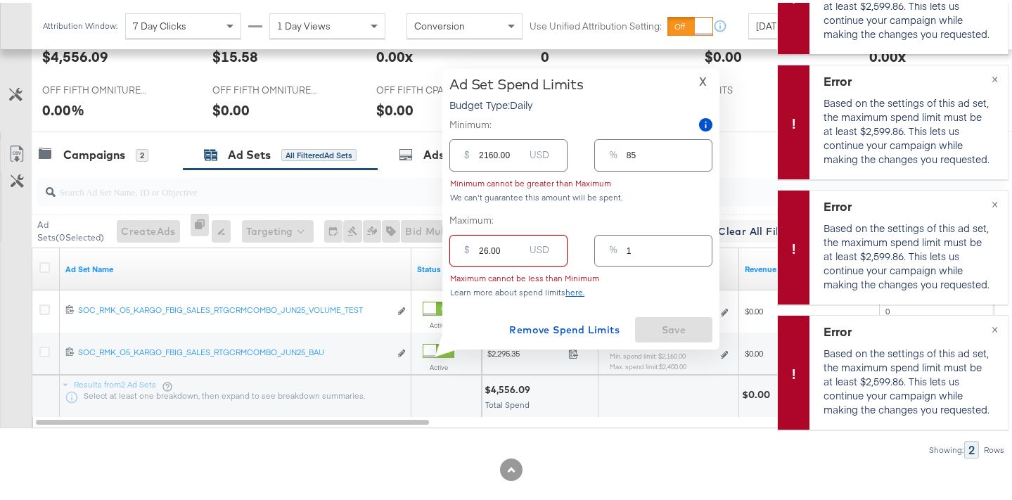
type input "260.00"
type input "10"
type input "2600.00"
type input "102"
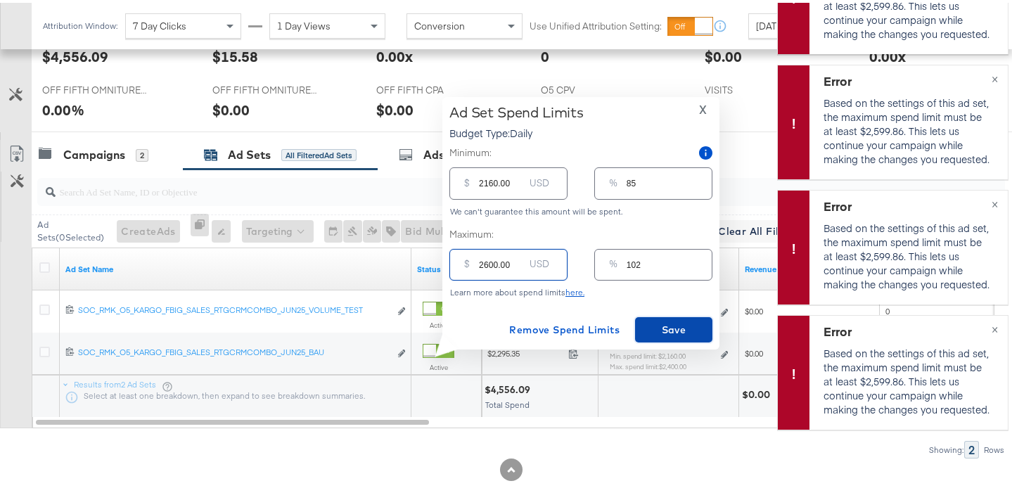
click at [664, 329] on span "Save" at bounding box center [674, 328] width 66 height 18
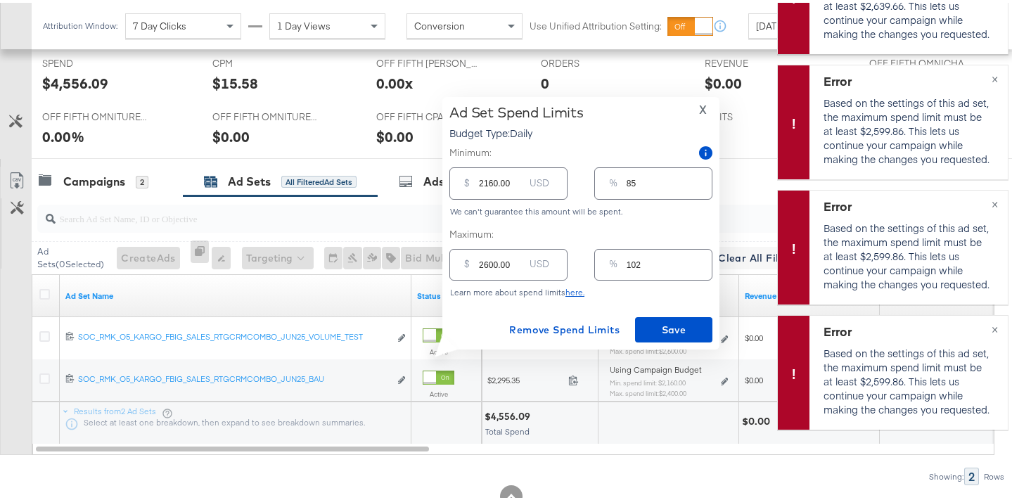
scroll to position [670, 0]
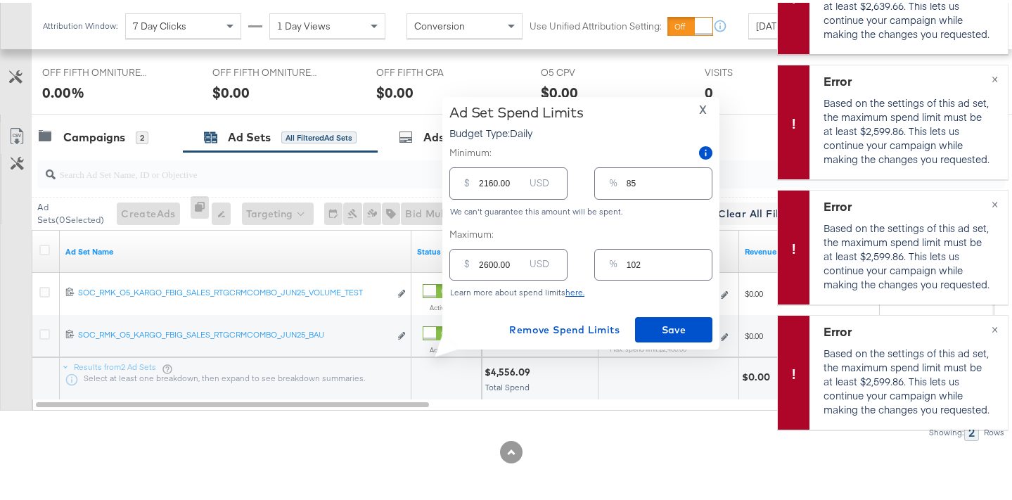
click at [493, 261] on input "2600.00" at bounding box center [501, 256] width 45 height 30
type input "260.00"
type input "10"
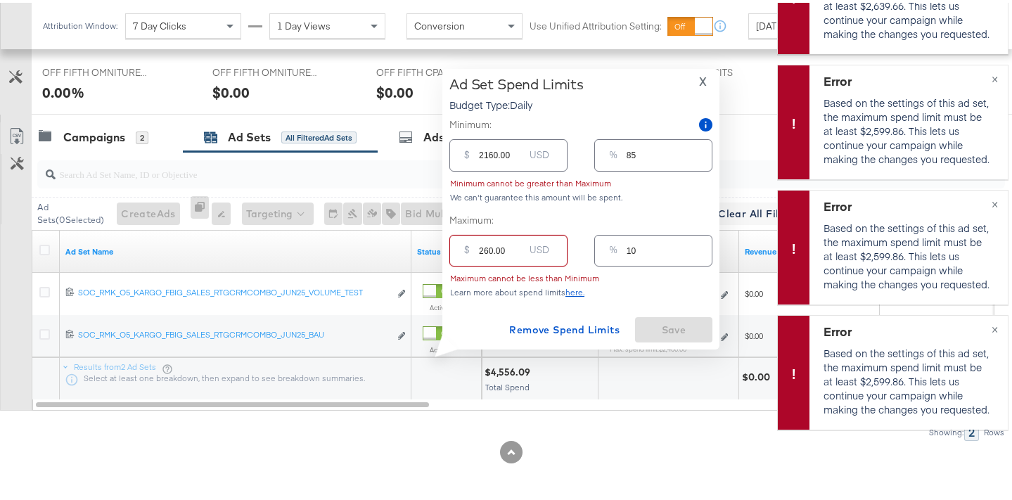
type input "2640.00"
type input "104"
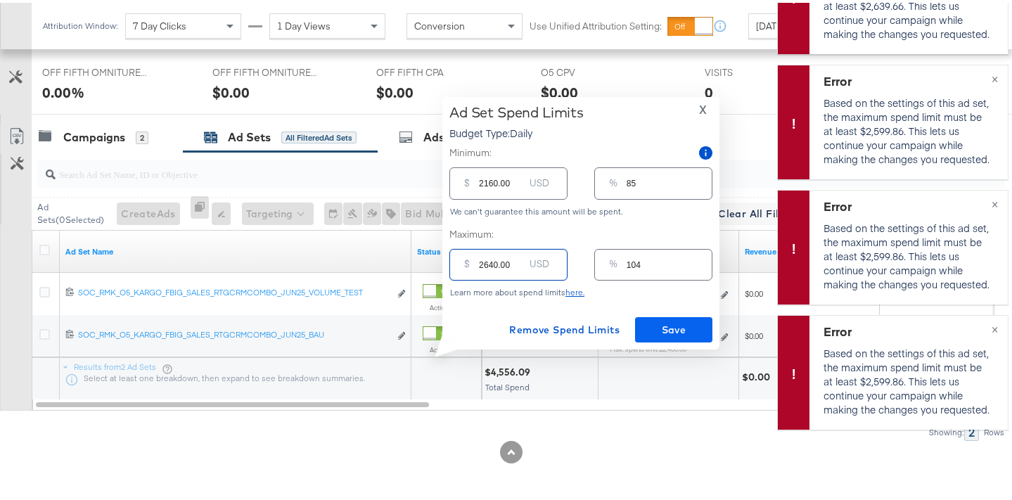
type input "2640.00"
click at [661, 325] on span "Save" at bounding box center [674, 328] width 66 height 18
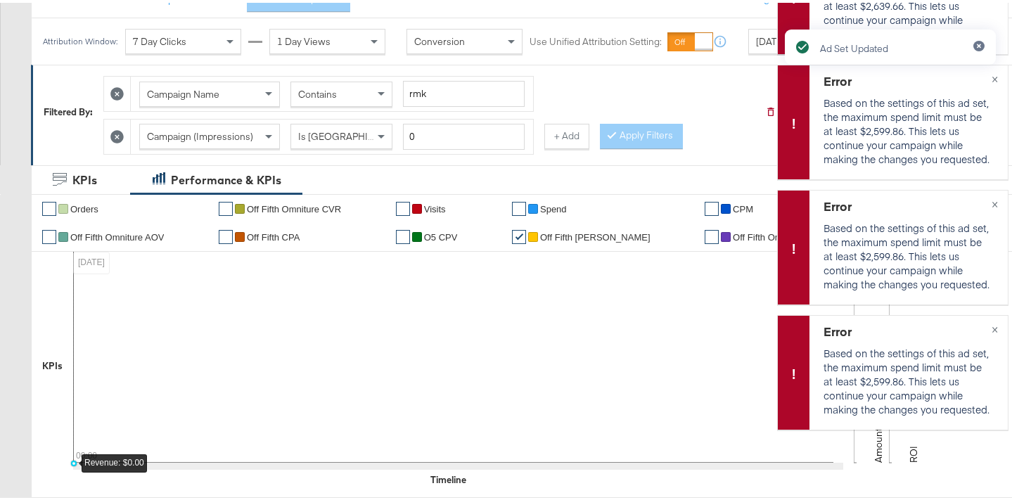
scroll to position [0, 0]
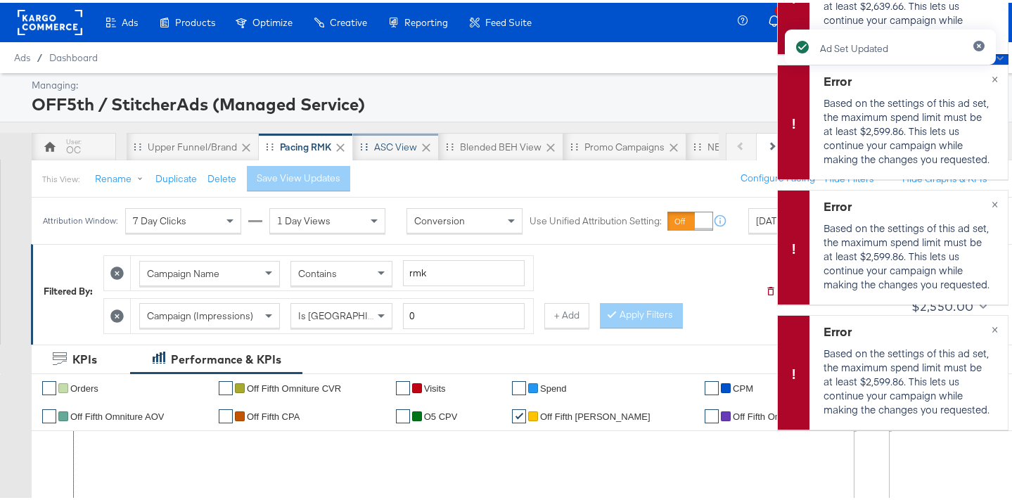
click at [392, 153] on div "ASC View" at bounding box center [396, 144] width 86 height 28
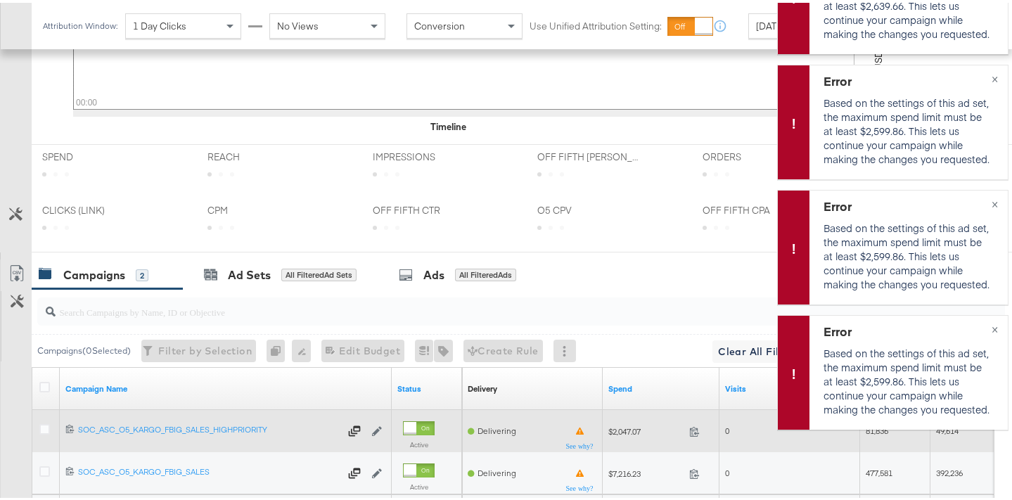
scroll to position [712, 0]
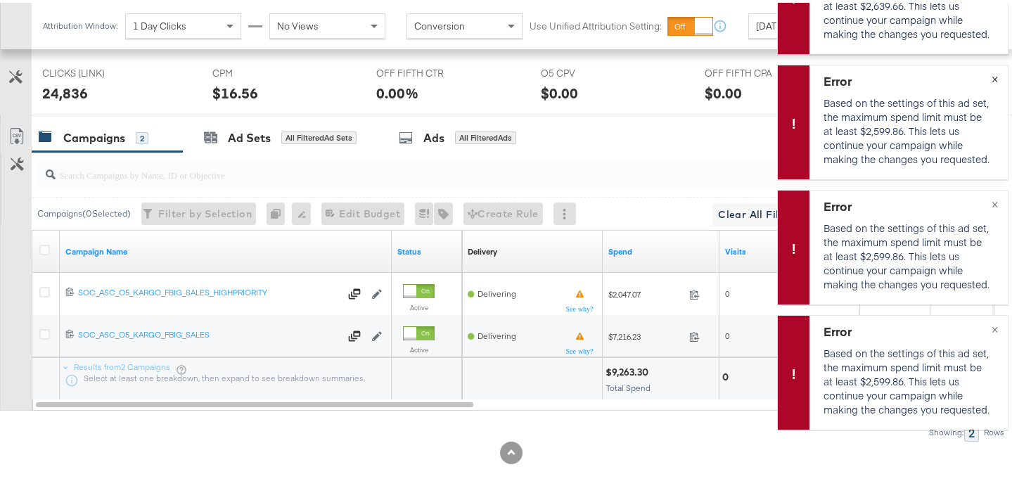
click at [991, 75] on span "×" at bounding box center [994, 75] width 6 height 16
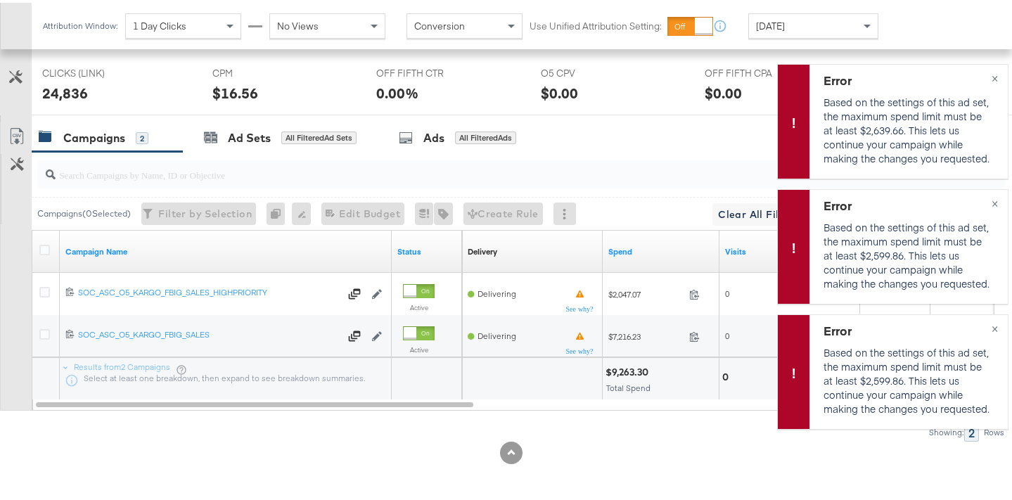
scroll to position [0, 0]
click at [991, 75] on span "×" at bounding box center [994, 74] width 6 height 16
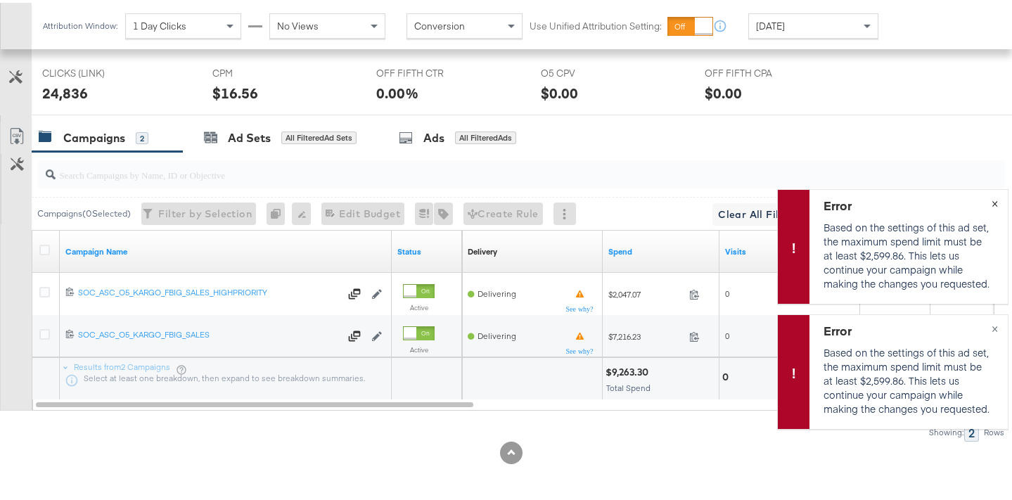
click at [991, 199] on button "×" at bounding box center [995, 199] width 26 height 25
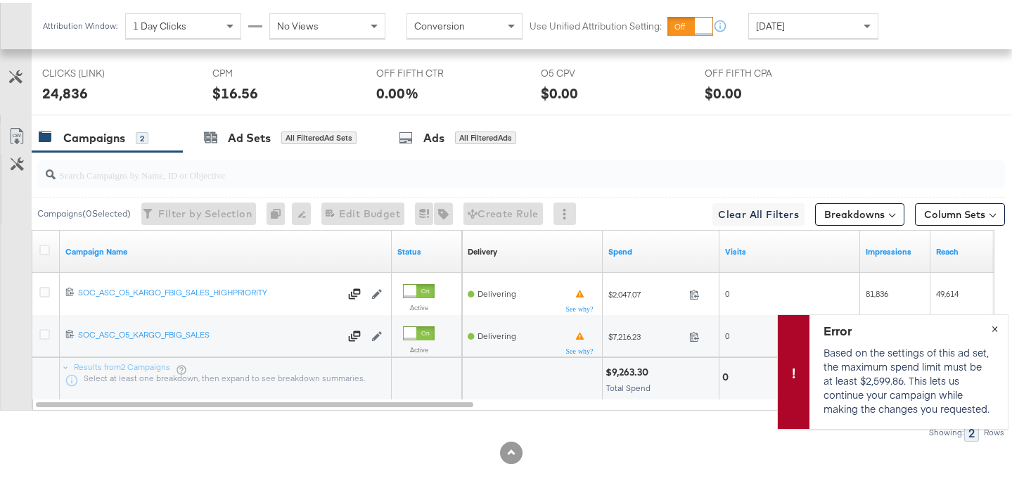
click at [982, 328] on button "×" at bounding box center [995, 324] width 26 height 25
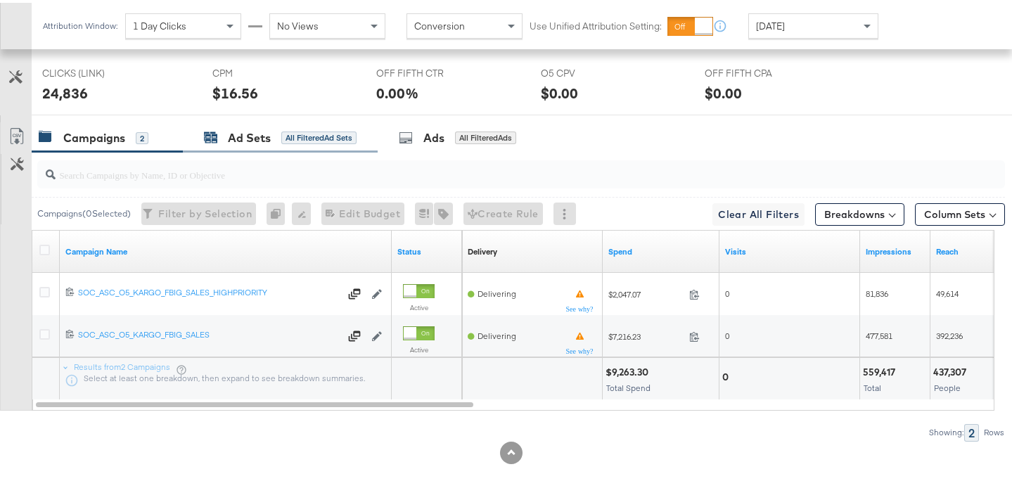
click at [258, 131] on div "Ad Sets" at bounding box center [249, 135] width 43 height 16
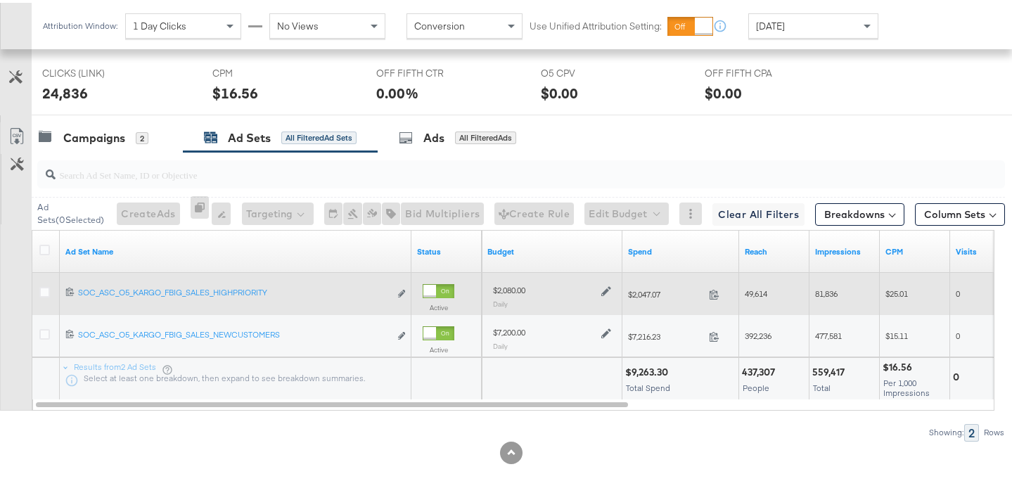
click at [604, 290] on icon at bounding box center [606, 289] width 10 height 10
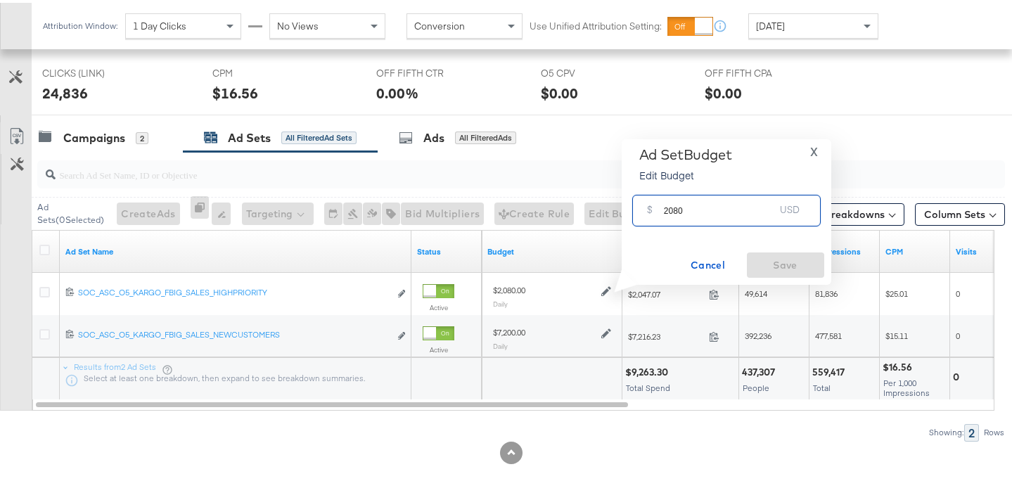
click at [676, 207] on input "2080" at bounding box center [719, 202] width 111 height 30
type input "2210"
click at [776, 259] on span "Save" at bounding box center [785, 263] width 66 height 18
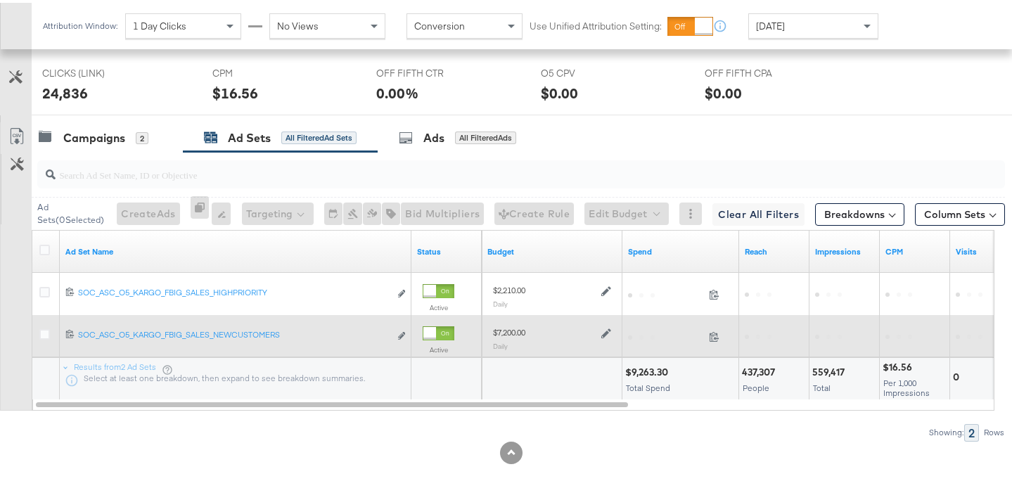
click at [605, 330] on icon at bounding box center [606, 331] width 10 height 10
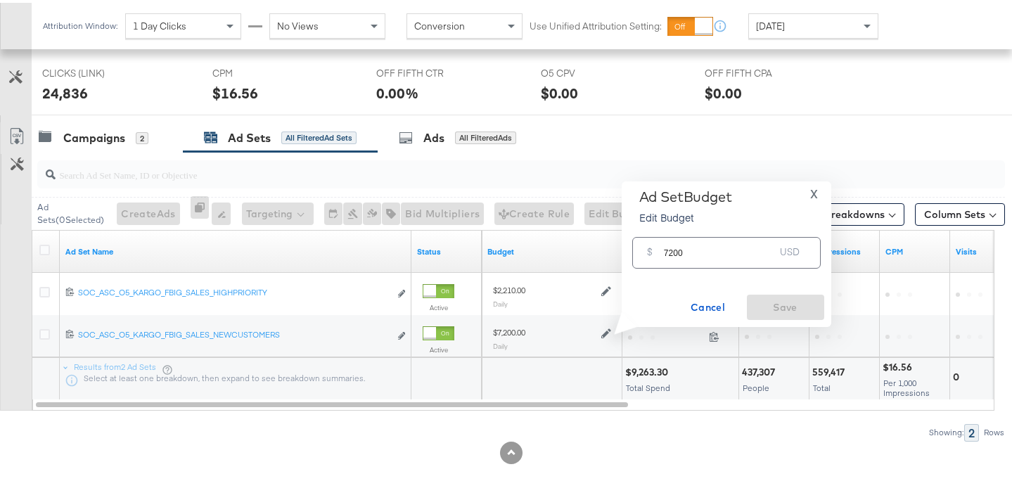
click at [676, 252] on input "7200" at bounding box center [719, 244] width 111 height 30
type input "7650"
click at [771, 296] on span "Save" at bounding box center [785, 305] width 66 height 18
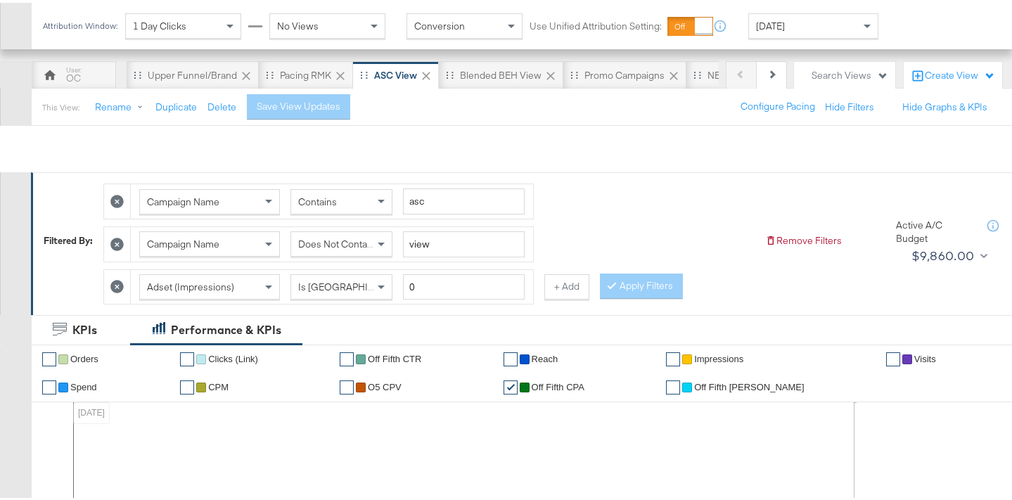
scroll to position [68, 0]
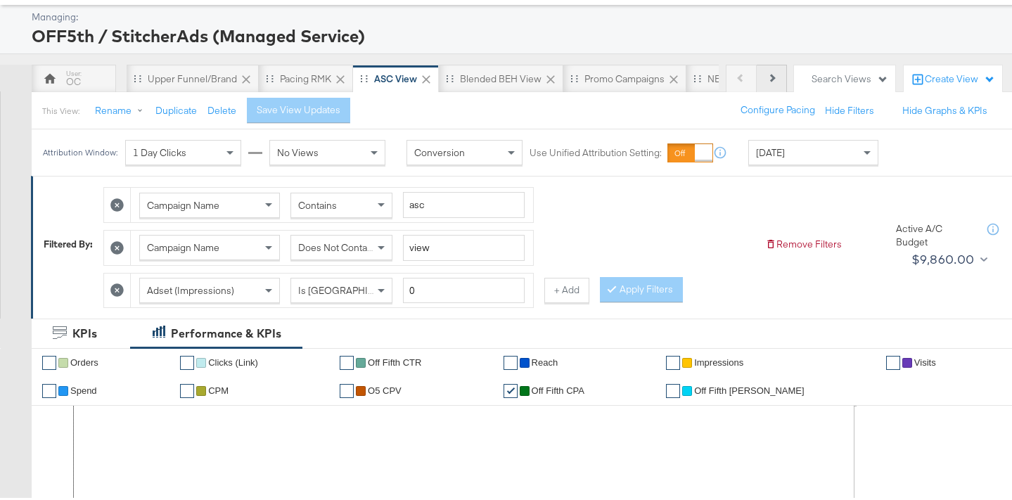
click at [757, 80] on button "Next" at bounding box center [772, 76] width 30 height 28
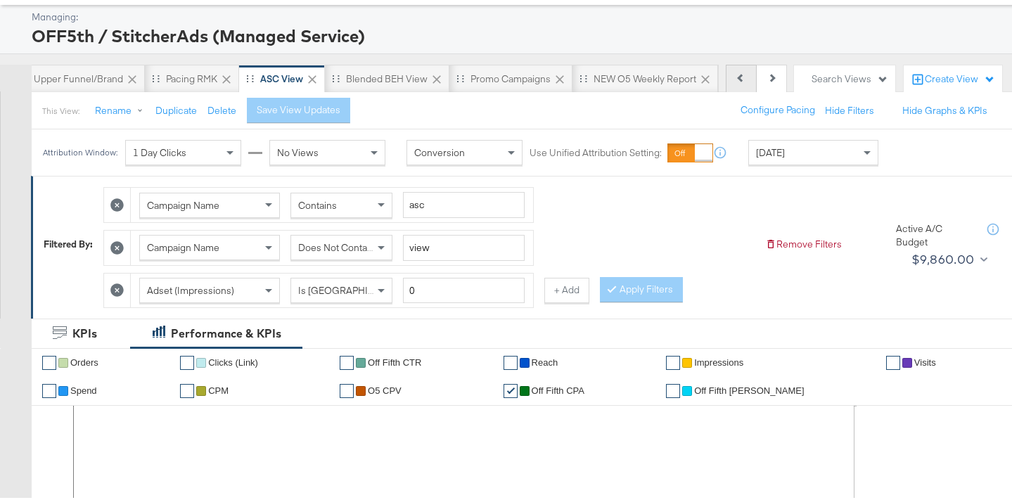
scroll to position [0, 141]
click at [617, 86] on div "NEW O5 Weekly Report" at bounding box center [619, 76] width 146 height 28
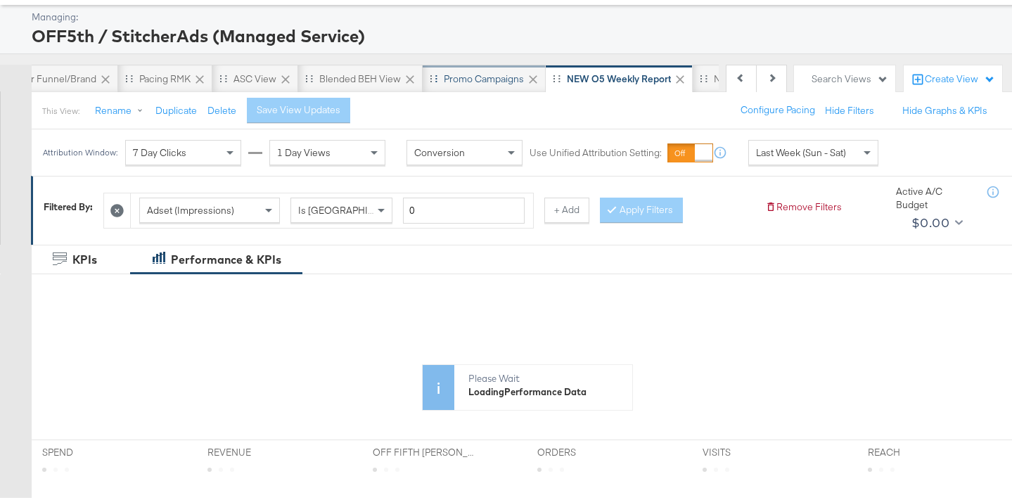
click at [493, 83] on div "Promo Campaigns" at bounding box center [484, 76] width 123 height 28
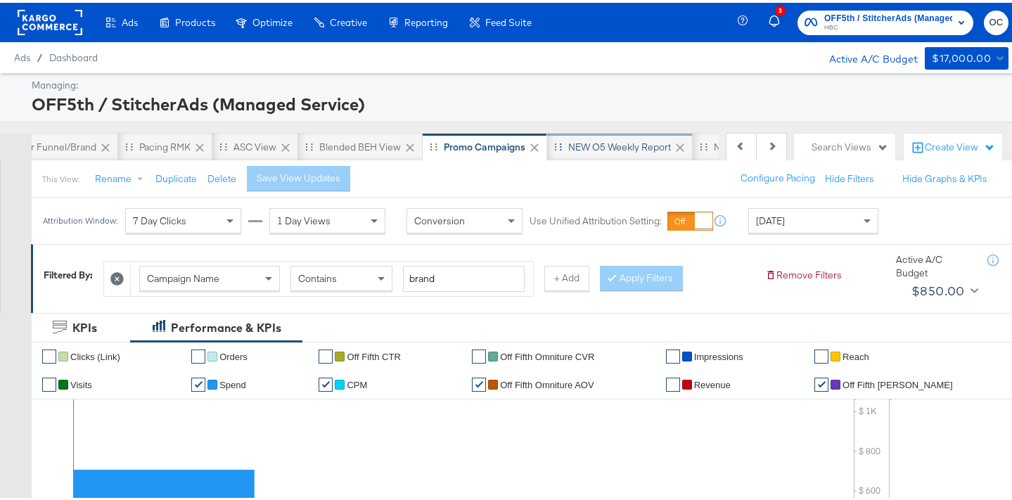
click at [598, 141] on div "NEW O5 Weekly Report" at bounding box center [619, 144] width 103 height 13
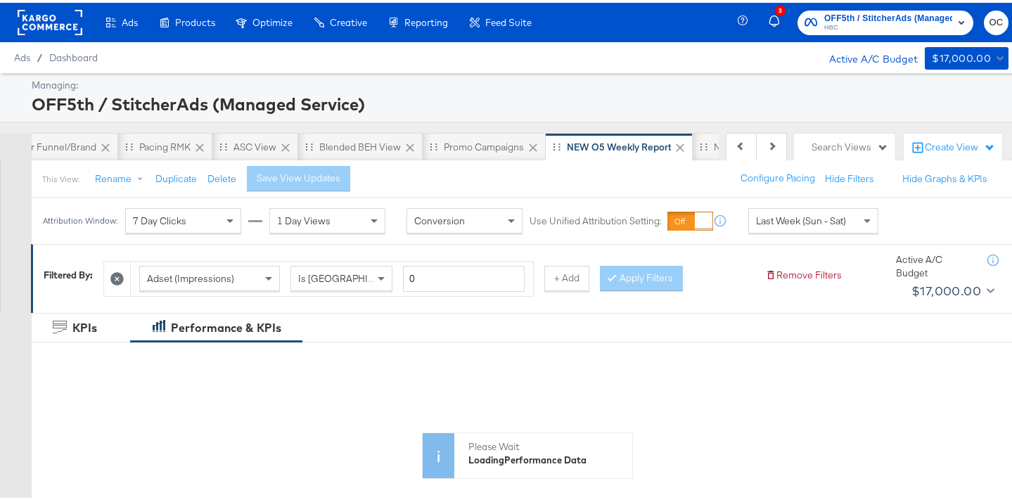
click at [770, 224] on span "Last Week (Sun - Sat)" at bounding box center [801, 218] width 90 height 13
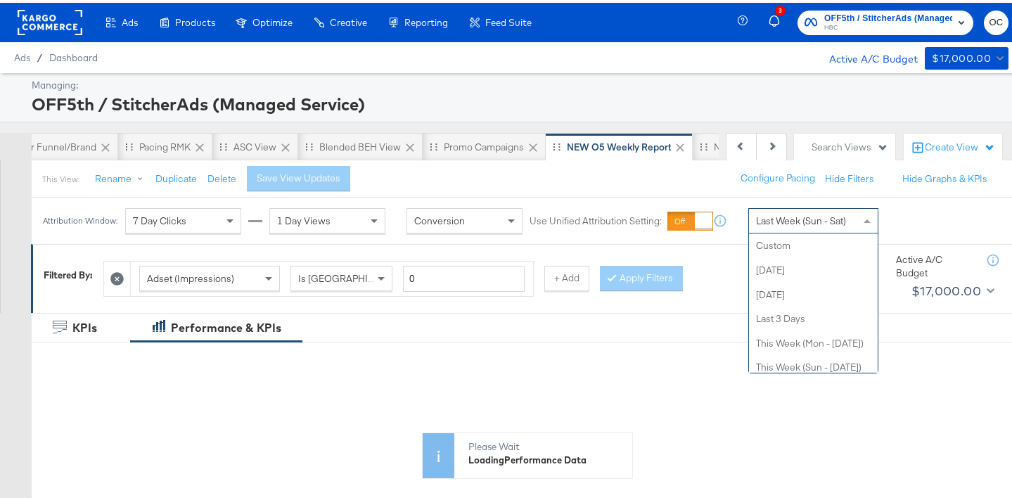
scroll to position [170, 0]
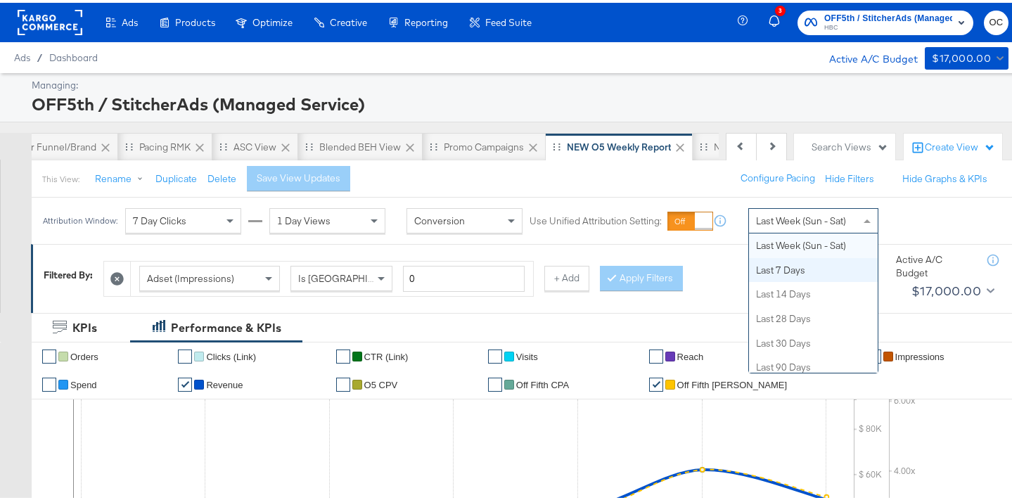
click at [715, 262] on div "Adset (Impressions) Is Greater Than 0 + Add Apply Filters" at bounding box center [428, 272] width 650 height 43
